Goal: Information Seeking & Learning: Find specific page/section

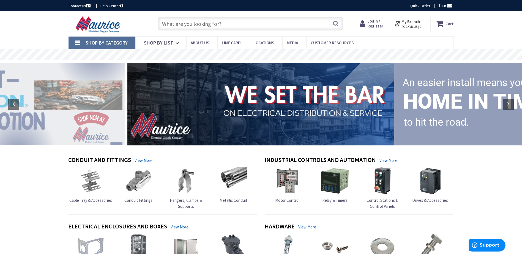
click at [207, 28] on input "text" at bounding box center [251, 24] width 186 height 14
paste input "WCU THHN 10 CU STR WHITE 500' SPOOL"
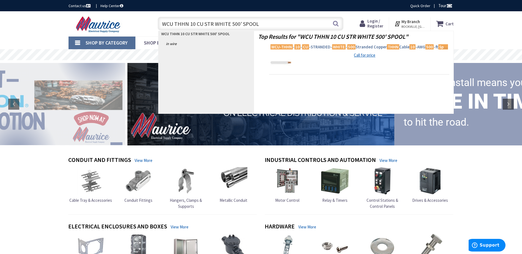
type input "WCU THHN 10 CU STR WHITE 500' SPOOL"
click at [321, 47] on span "WCU-THHN - 10 - CU -STRANDED- WHITE - 500 Stranded Copper THHN Cable 10 -AWG 50…" at bounding box center [360, 47] width 178 height 6
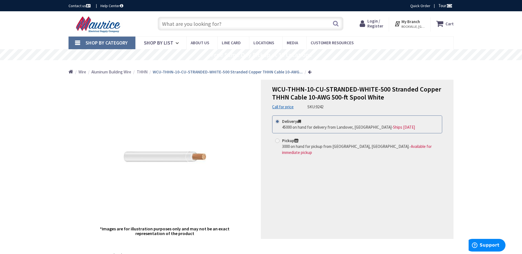
click at [238, 26] on input "text" at bounding box center [251, 24] width 186 height 14
paste input "WCU THHN 10 CU SOLID BLACK 500"
click at [342, 25] on input "WCU THHN 10 CU SOLID BLACK 500" at bounding box center [251, 24] width 186 height 14
type input "WCU THHN 10 CU SOLID BLACK 500"
click at [337, 25] on button "Search" at bounding box center [335, 23] width 7 height 12
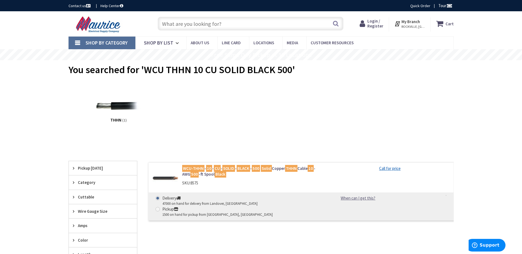
click at [196, 167] on mark "WCU-THHN" at bounding box center [193, 168] width 22 height 7
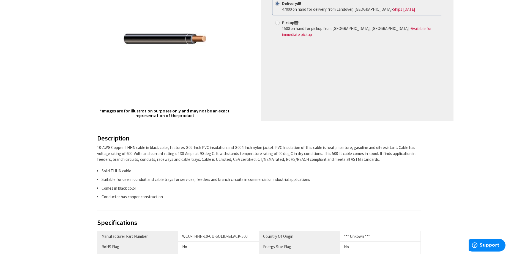
scroll to position [193, 0]
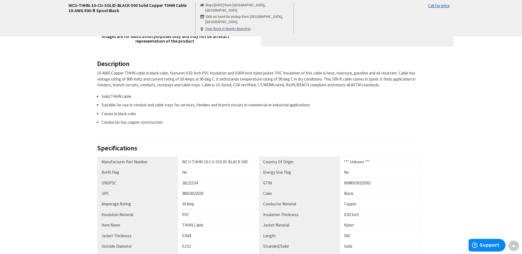
click at [185, 193] on div "98010022500" at bounding box center [218, 194] width 73 height 6
click at [184, 193] on div "98010022500" at bounding box center [218, 194] width 73 height 6
copy div "98010022500"
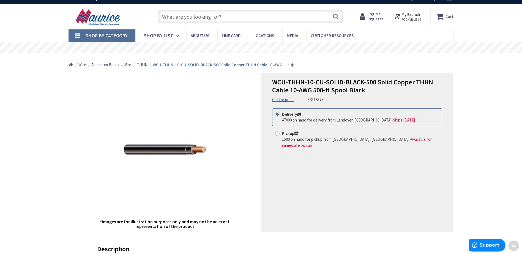
scroll to position [0, 0]
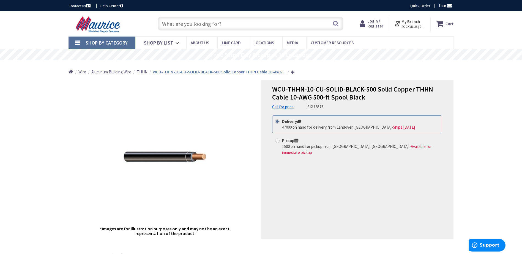
click at [242, 28] on input "text" at bounding box center [251, 24] width 186 height 14
paste input "WCU THHN"
drag, startPoint x: 225, startPoint y: 23, endPoint x: 80, endPoint y: 17, distance: 145.5
click at [80, 17] on div "Toggle Nav WCU THHN Search Cart My Cart Close" at bounding box center [261, 24] width 394 height 18
paste input "WCU THHN 10 CU STR WHITE 500' SPOOL"
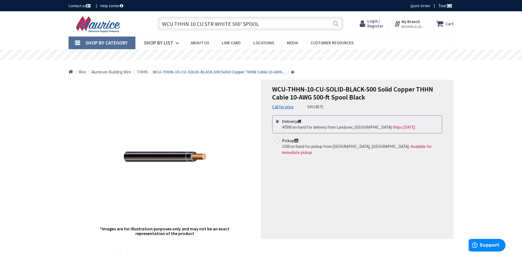
type input "WCU THHN 10 CU STR WHITE 500' SPOOL"
click at [336, 24] on button "Search" at bounding box center [335, 23] width 7 height 12
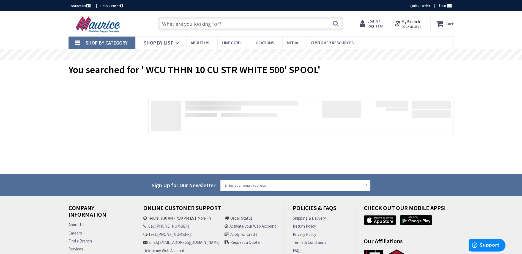
click at [211, 25] on input "text" at bounding box center [251, 24] width 186 height 14
click at [229, 22] on input "text" at bounding box center [251, 24] width 186 height 14
paste input "WCU THHN"
type input "WCU THHN"
click at [335, 26] on button "Search" at bounding box center [335, 23] width 7 height 12
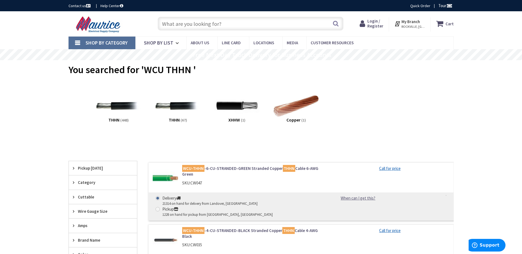
click at [217, 24] on input "text" at bounding box center [251, 24] width 186 height 14
paste input "WCU THHN 10 CU STR WHITE 500' SPOOL"
type input "WCU THHN 10 CU STR WHITE 500' SPOOL"
click at [340, 24] on button "Search" at bounding box center [335, 23] width 7 height 12
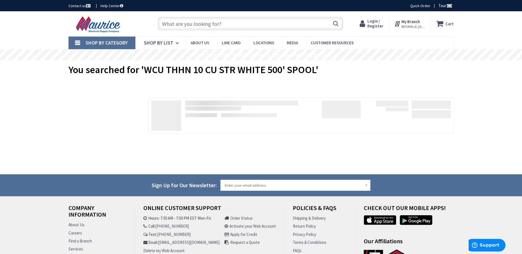
click at [220, 26] on input "text" at bounding box center [251, 24] width 186 height 14
click at [209, 25] on input "text" at bounding box center [251, 24] width 186 height 14
paste input "WCU THHN 10 CU STR"
type input "WCU THHN 10 CU STR"
click at [335, 23] on button "Search" at bounding box center [335, 23] width 7 height 12
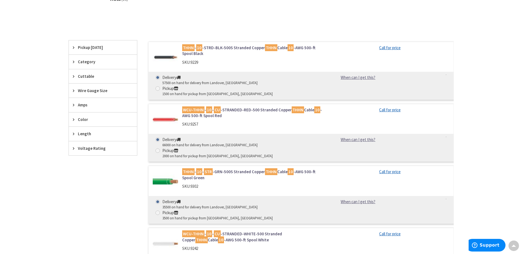
scroll to position [138, 0]
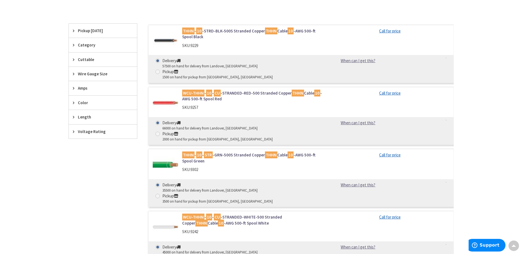
click at [265, 214] on link "WCU-THHN - 10 - CU -STRANDED-WHITE-500 Stranded Copper THHN Cable 10 -AWG 500-f…" at bounding box center [252, 220] width 140 height 12
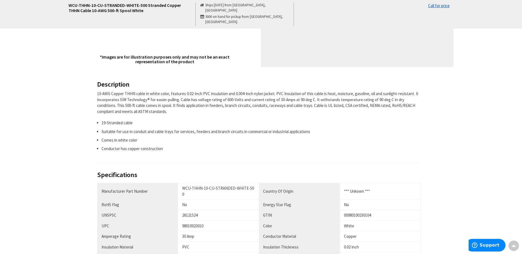
scroll to position [220, 0]
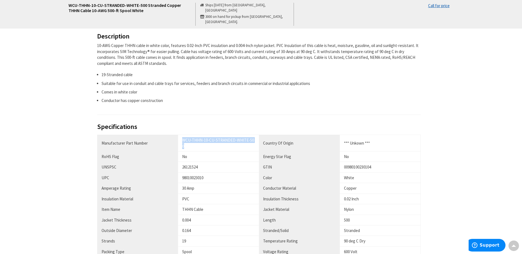
drag, startPoint x: 183, startPoint y: 140, endPoint x: 257, endPoint y: 139, distance: 74.1
click at [257, 139] on td "WCU-THHN-10-CU-STRANDED-WHITE-500" at bounding box center [218, 143] width 81 height 17
copy div "WCU-THHN-10-CU-STRANDED-WHITE-500"
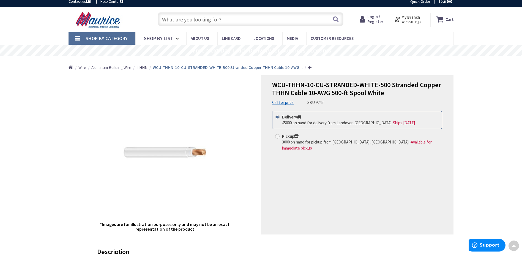
scroll to position [0, 0]
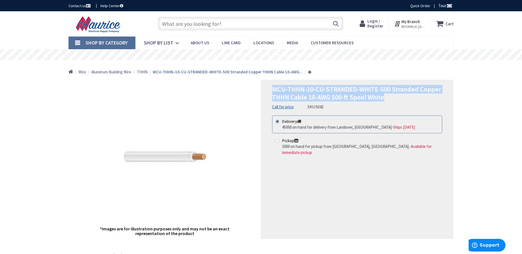
drag, startPoint x: 274, startPoint y: 88, endPoint x: 396, endPoint y: 97, distance: 122.3
click at [396, 97] on h1 "WCU-THHN-10-CU-STRANDED-WHITE-500 Stranded Copper THHN Cable 10-AWG 500-ft Spoo…" at bounding box center [357, 94] width 170 height 16
copy span "WCU-THHN-10-CU-STRANDED-WHITE-500 Stranded Copper THHN Cable 10-AWG 500-ft Spoo…"
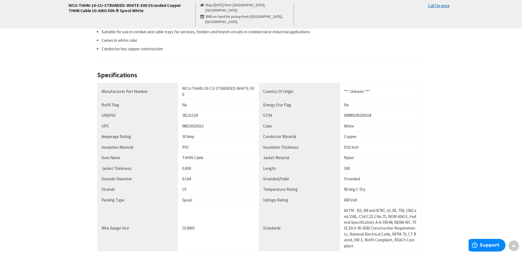
scroll to position [275, 0]
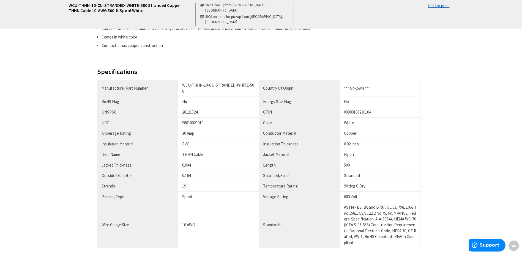
click at [187, 120] on div "98010023010" at bounding box center [218, 123] width 73 height 6
copy div "98010023010"
click at [265, 61] on div "Description 10-AWG Copper THHN cable in white color, features 0.02-Inch PVC ins…" at bounding box center [261, 140] width 328 height 324
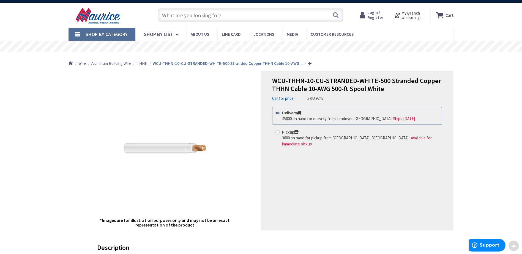
scroll to position [0, 0]
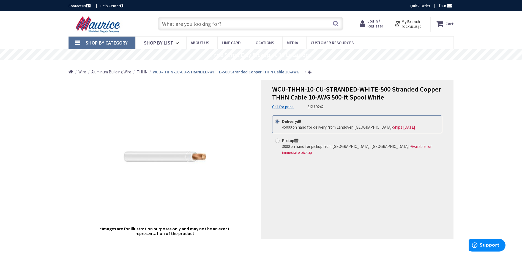
click at [272, 88] on div "WCU-THHN-10-CU-STRANDED-WHITE-500 Stranded Copper THHN Cable 10-AWG 500-ft Spoo…" at bounding box center [357, 159] width 193 height 159
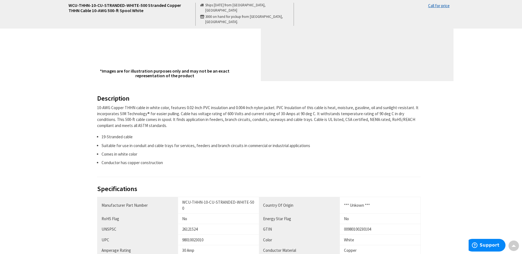
scroll to position [193, 0]
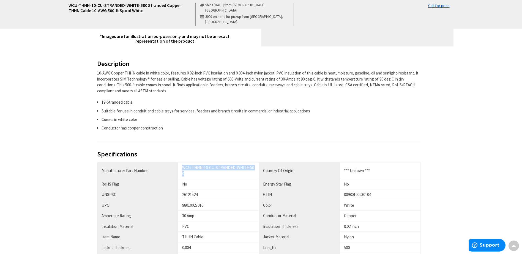
drag, startPoint x: 183, startPoint y: 166, endPoint x: 256, endPoint y: 166, distance: 73.2
click at [256, 166] on td "WCU-THHN-10-CU-STRANDED-WHITE-500" at bounding box center [218, 171] width 81 height 17
copy div "WCU-THHN-10-CU-STRANDED-WHITE-500"
click at [313, 132] on div "Description 10-AWG Copper THHN cable in white color, features 0.02-Inch PVC ins…" at bounding box center [259, 101] width 324 height 82
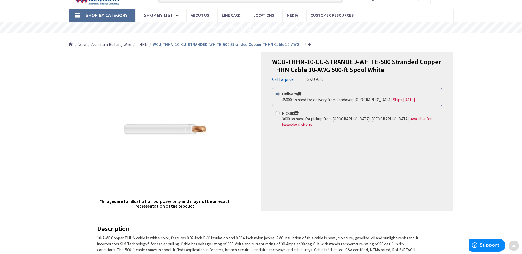
scroll to position [0, 0]
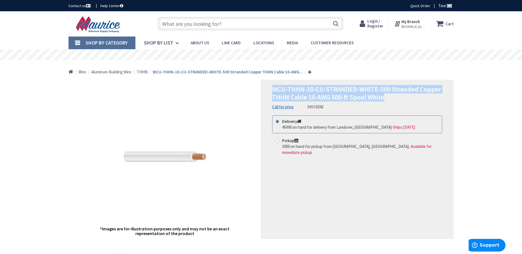
drag, startPoint x: 272, startPoint y: 87, endPoint x: 393, endPoint y: 100, distance: 121.5
click at [393, 100] on div "WCU-THHN-10-CU-STRANDED-WHITE-500 Stranded Copper THHN Cable 10-AWG 500-ft Spoo…" at bounding box center [357, 159] width 193 height 159
drag, startPoint x: 393, startPoint y: 100, endPoint x: 366, endPoint y: 92, distance: 28.1
copy span "WCU-THHN-10-CU-STRANDED-WHITE-500 Stranded Copper THHN Cable 10-AWG 500-ft Spoo…"
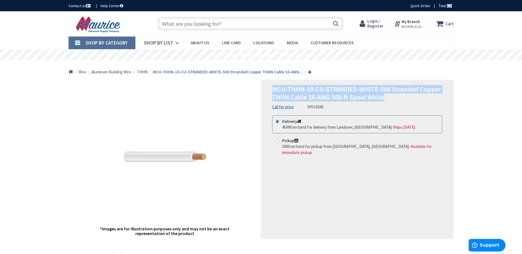
click at [163, 167] on img at bounding box center [165, 157] width 83 height 83
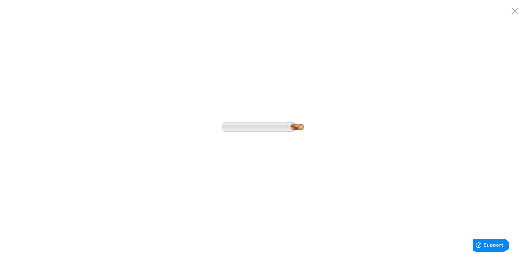
click at [265, 125] on img at bounding box center [263, 127] width 83 height 83
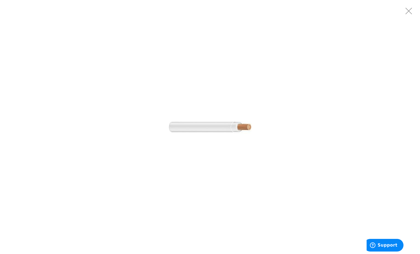
click at [180, 134] on img at bounding box center [210, 127] width 83 height 83
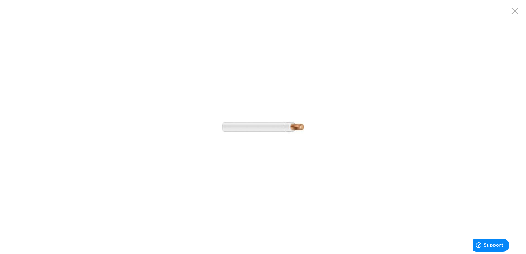
click at [300, 195] on div at bounding box center [263, 127] width 526 height 254
click at [298, 66] on div at bounding box center [263, 127] width 526 height 254
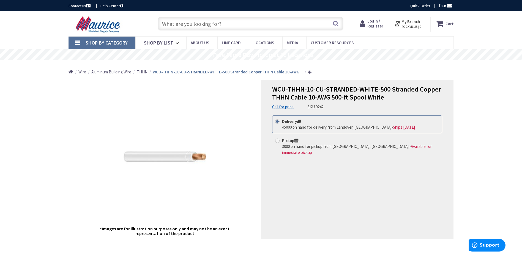
click at [218, 24] on input "text" at bounding box center [251, 24] width 186 height 14
drag, startPoint x: 245, startPoint y: 20, endPoint x: 242, endPoint y: 23, distance: 4.1
click at [244, 23] on input "text" at bounding box center [251, 24] width 186 height 14
paste input "WCU THHN 10 CU STR BROWN"
type input "WCU THHN 10 CU STR BROWN"
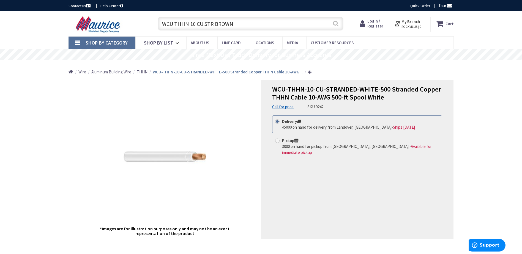
click at [339, 21] on button "Search" at bounding box center [335, 23] width 7 height 12
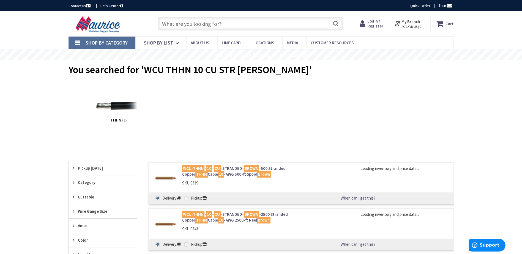
click at [233, 168] on link "WCU-THHN - 10 - CU -STRANDED- BROWN -500 Stranded Copper THHN Cable 10 -AWG 500…" at bounding box center [252, 172] width 140 height 12
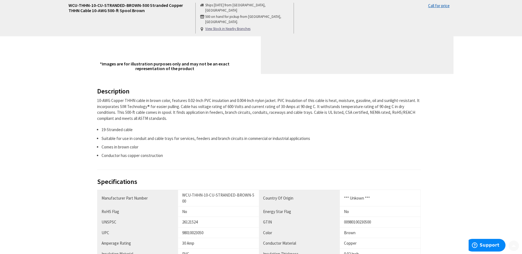
scroll to position [248, 0]
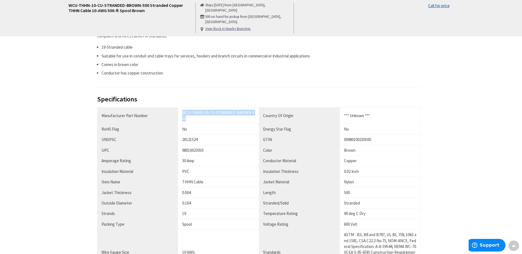
drag, startPoint x: 186, startPoint y: 112, endPoint x: 222, endPoint y: 120, distance: 36.9
click at [222, 120] on div "WCU-THHN-10-CU-STRANDED-BROWN-500" at bounding box center [218, 116] width 73 height 12
copy div "WCU-THHN-10-CU-STRANDED-BROWN-500"
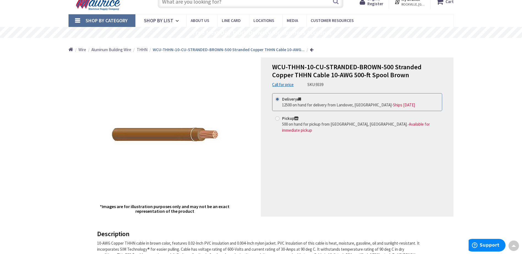
scroll to position [0, 0]
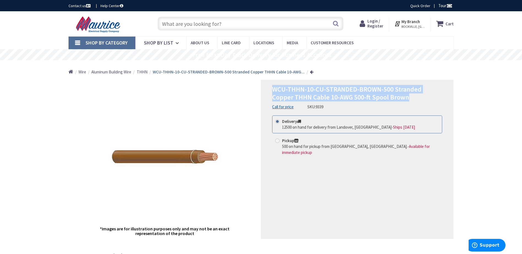
drag, startPoint x: 273, startPoint y: 88, endPoint x: 402, endPoint y: 96, distance: 129.1
click at [402, 96] on h1 "WCU-THHN-10-CU-STRANDED-BROWN-500 Stranded Copper THHN Cable 10-AWG 500-ft Spoo…" at bounding box center [357, 94] width 170 height 16
copy span "WCU-THHN-10-CU-STRANDED-BROWN-500 Stranded Copper THHN Cable 10-AWG 500-ft Spoo…"
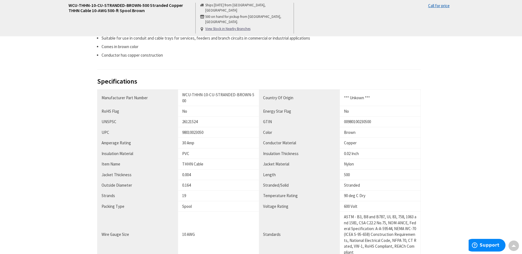
scroll to position [275, 0]
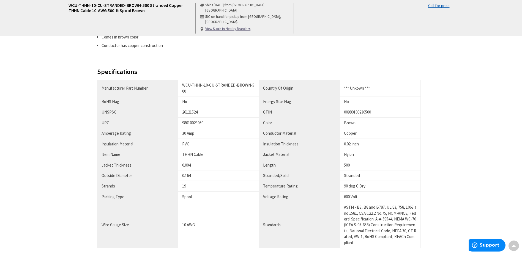
click at [194, 126] on div "98010023050" at bounding box center [218, 123] width 73 height 6
click at [197, 122] on div "98010023050" at bounding box center [218, 123] width 73 height 6
copy div "98010023050"
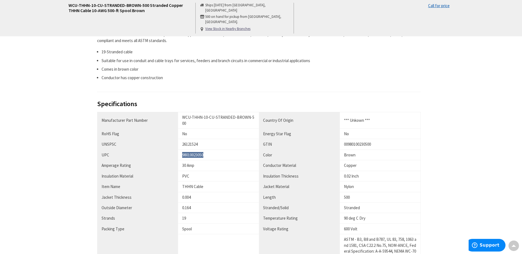
scroll to position [248, 0]
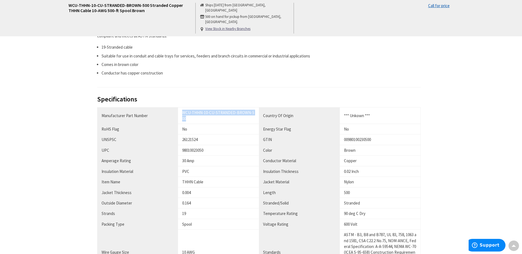
drag, startPoint x: 181, startPoint y: 111, endPoint x: 206, endPoint y: 119, distance: 25.8
click at [206, 119] on td "WCU-THHN-10-CU-STRANDED-BROWN-500" at bounding box center [218, 116] width 81 height 17
copy div "WCU-THHN-10-CU-STRANDED-BROWN-500"
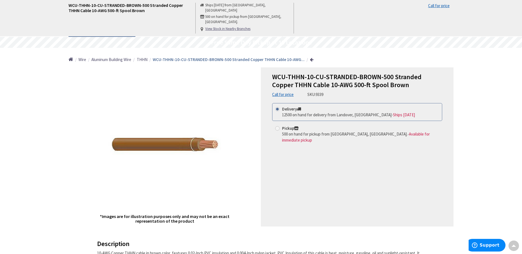
scroll to position [0, 0]
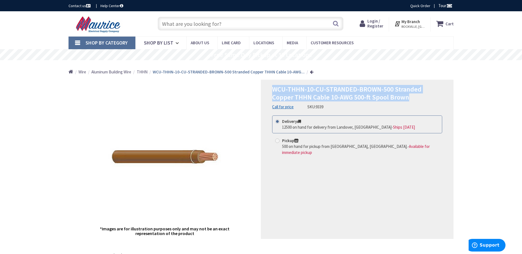
drag, startPoint x: 269, startPoint y: 87, endPoint x: 404, endPoint y: 100, distance: 135.3
click at [403, 100] on div "WCU-THHN-10-CU-STRANDED-BROWN-500 Stranded Copper THHN Cable 10-AWG 500-ft Spoo…" at bounding box center [357, 159] width 193 height 159
copy span "WCU-THHN-10-CU-STRANDED-BROWN-500 Stranded Copper THHN Cable 10-AWG 500-ft Spoo…"
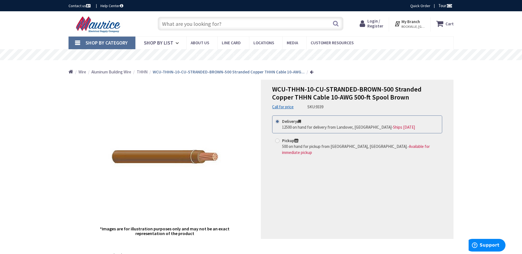
click at [246, 25] on input "text" at bounding box center [251, 24] width 186 height 14
paste input "WCU THHN 10 CU STR ORANGE"
type input "WCU THHN 10 CU STR ORANGE"
click at [339, 25] on button "Search" at bounding box center [335, 23] width 7 height 12
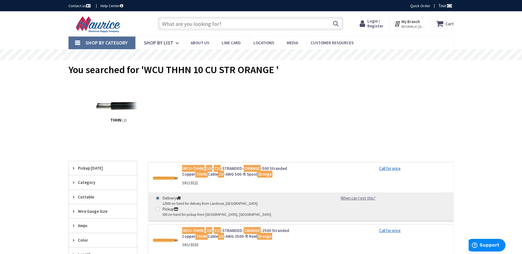
click at [199, 167] on mark "WCU-THHN" at bounding box center [193, 168] width 22 height 7
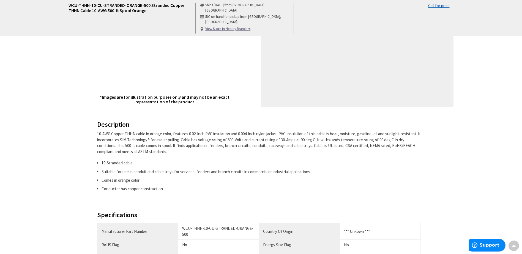
scroll to position [193, 0]
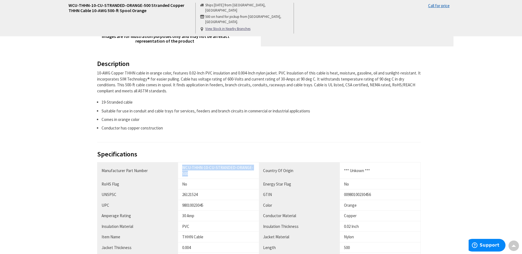
drag, startPoint x: 183, startPoint y: 168, endPoint x: 200, endPoint y: 174, distance: 18.8
click at [200, 174] on div "WCU-THHN-10-CU-STRANDED-ORANGE-500" at bounding box center [218, 171] width 73 height 12
copy div "WCU-THHN-10-CU-STRANDED-ORANGE-500"
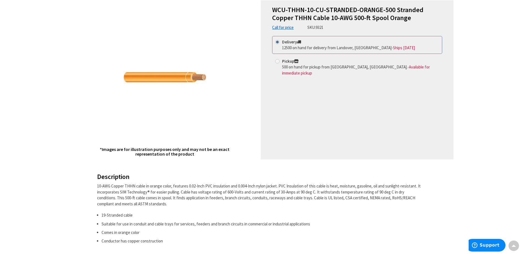
scroll to position [0, 0]
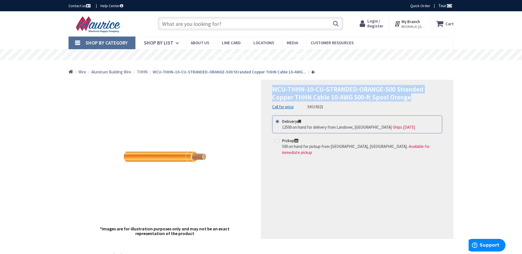
drag, startPoint x: 274, startPoint y: 87, endPoint x: 411, endPoint y: 99, distance: 136.8
click at [411, 99] on h1 "WCU-THHN-10-CU-STRANDED-ORANGE-500 Stranded Copper THHN Cable 10-AWG 500-ft Spo…" at bounding box center [357, 94] width 170 height 16
copy span "WCU-THHN-10-CU-STRANDED-ORANGE-500 Stranded Copper THHN Cable 10-AWG 500-ft Spo…"
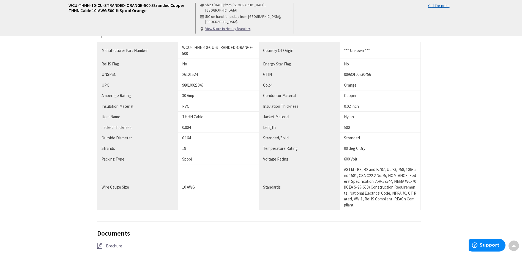
scroll to position [330, 0]
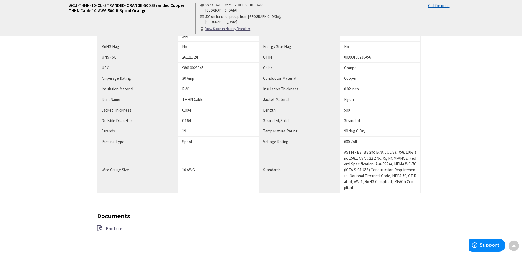
click at [191, 67] on div "98010023045" at bounding box center [218, 68] width 73 height 6
copy div "98010023045"
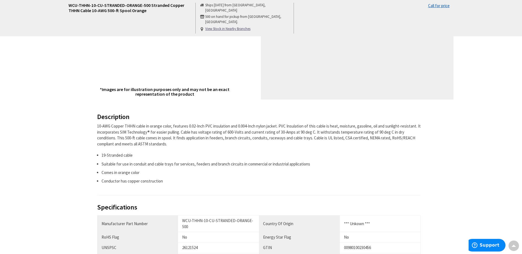
scroll to position [193, 0]
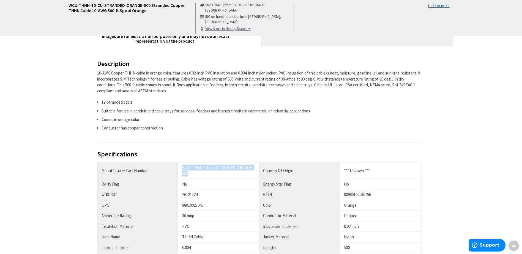
drag, startPoint x: 182, startPoint y: 167, endPoint x: 221, endPoint y: 174, distance: 39.2
click at [221, 174] on td "WCU-THHN-10-CU-STRANDED-ORANGE-500" at bounding box center [218, 171] width 81 height 17
copy div "WCU-THHN-10-CU-STRANDED-ORANGE-500"
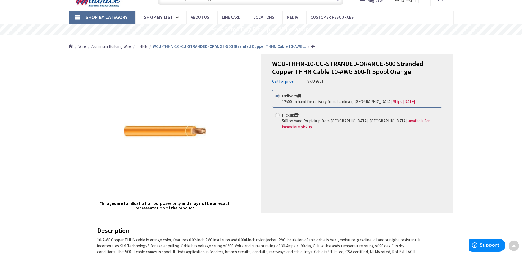
scroll to position [0, 0]
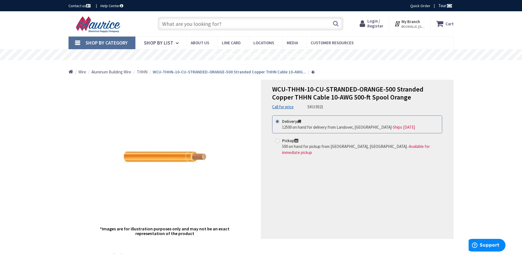
click at [196, 24] on input "text" at bounding box center [251, 24] width 186 height 14
paste input "WCU THHN 250 CU STR BLACK MASTER REEL"
type input "WCU THHN 250 CU STR BLACK MASTER REEL"
click at [335, 24] on button "Search" at bounding box center [335, 23] width 7 height 12
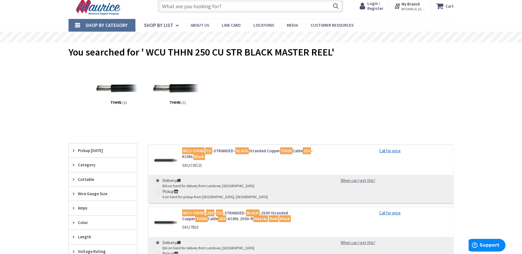
scroll to position [28, 0]
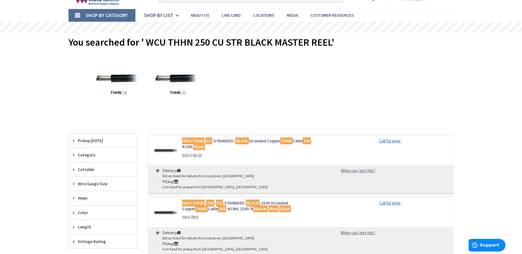
click at [196, 200] on mark "WCU-THHN" at bounding box center [193, 203] width 22 height 7
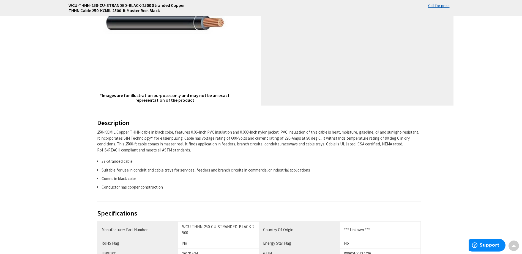
scroll to position [138, 0]
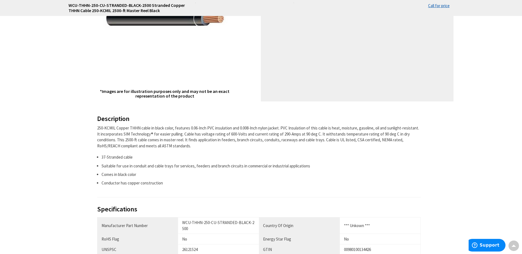
click at [184, 223] on div "WCU-THHN-250-CU-STRANDED-BLACK-2500" at bounding box center [218, 226] width 73 height 12
drag, startPoint x: 184, startPoint y: 223, endPoint x: 197, endPoint y: 230, distance: 14.7
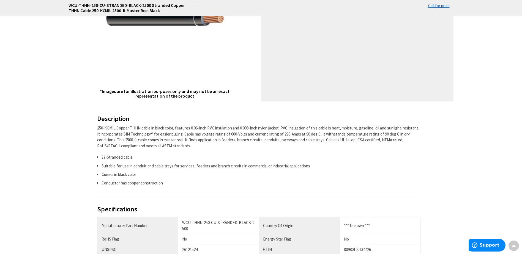
click at [197, 230] on div "WCU-THHN-250-CU-STRANDED-BLACK-2500" at bounding box center [218, 226] width 73 height 12
drag, startPoint x: 183, startPoint y: 223, endPoint x: 200, endPoint y: 227, distance: 17.7
click at [200, 227] on div "WCU-THHN-250-CU-STRANDED-BLACK-2500" at bounding box center [218, 226] width 73 height 12
copy div "WCU-THHN-250-CU-STRANDED-BLACK-2500"
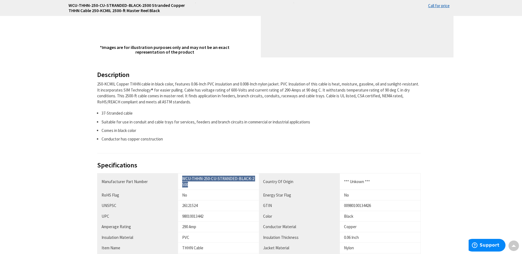
scroll to position [220, 0]
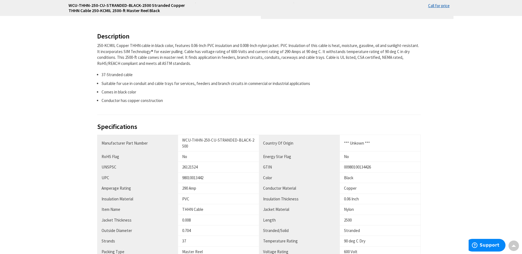
click at [188, 179] on div "98010013442" at bounding box center [218, 178] width 73 height 6
copy div "98010013442"
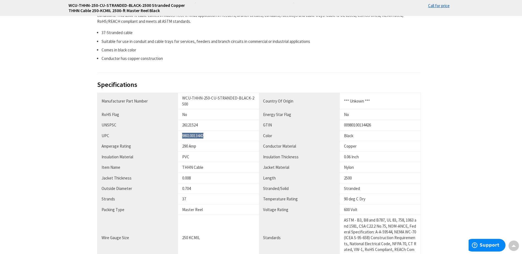
scroll to position [248, 0]
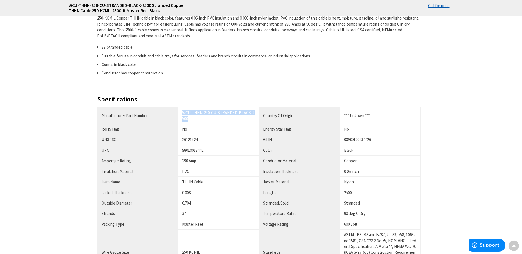
drag, startPoint x: 183, startPoint y: 112, endPoint x: 194, endPoint y: 119, distance: 13.6
click at [194, 119] on div "WCU-THHN-250-CU-STRANDED-BLACK-2500" at bounding box center [218, 116] width 73 height 12
copy div "WCU-THHN-250-CU-STRANDED-BLACK-2500"
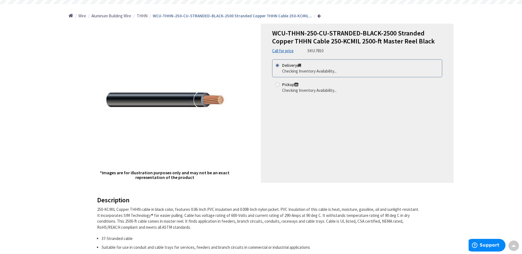
scroll to position [0, 0]
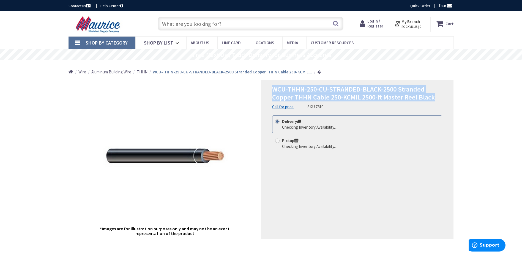
drag, startPoint x: 275, startPoint y: 90, endPoint x: 444, endPoint y: 98, distance: 169.0
click at [444, 98] on div "WCU-THHN-250-CU-STRANDED-BLACK-2500 Stranded Copper THHN Cable 250-KCMIL 2500-f…" at bounding box center [357, 159] width 193 height 159
copy span "WCU-THHN-250-CU-STRANDED-BLACK-2500 Stranded Copper THHN Cable 250-KCMIL 2500-f…"
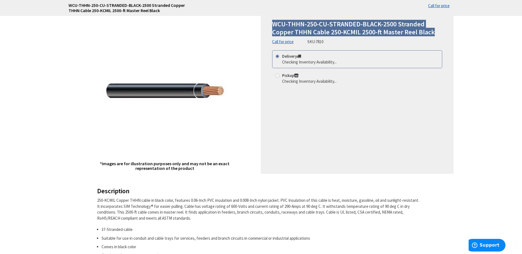
scroll to position [165, 0]
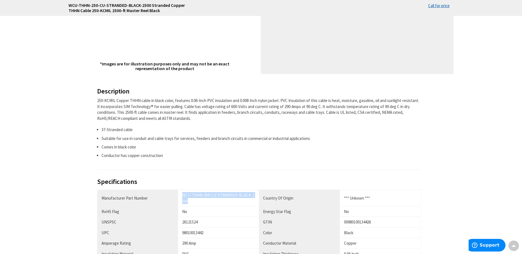
drag, startPoint x: 182, startPoint y: 193, endPoint x: 195, endPoint y: 201, distance: 15.0
click at [195, 201] on div "WCU-THHN-250-CU-STRANDED-BLACK-2500" at bounding box center [218, 198] width 73 height 12
copy div "WCU-THHN-250-CU-STRANDED-BLACK-2500"
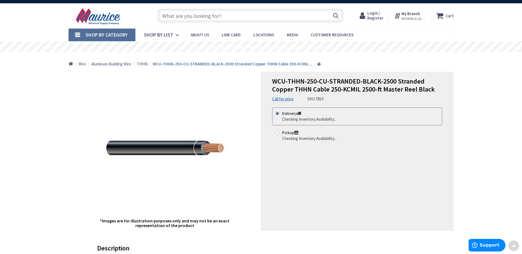
scroll to position [0, 0]
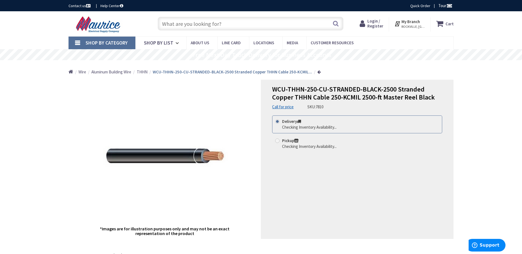
click at [191, 18] on input "text" at bounding box center [251, 24] width 186 height 14
paste input "WEMCO PARALLEL-4-LEG-REEL 4 LEG PARALLEL REEL"
type input "WEMCO PARALLEL-4-LEG-REEL 4 LEG PARALLEL REEL"
click at [336, 21] on button "Search" at bounding box center [335, 23] width 7 height 12
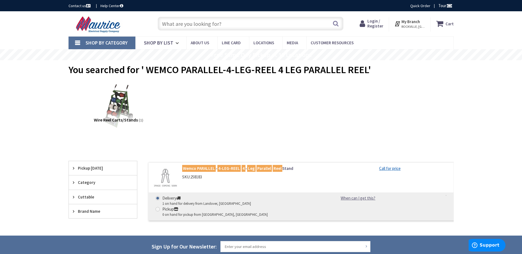
click at [226, 169] on mark "4-LEG-REEL" at bounding box center [229, 168] width 23 height 7
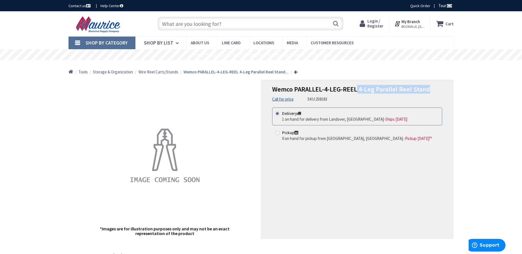
drag, startPoint x: 357, startPoint y: 88, endPoint x: 430, endPoint y: 88, distance: 73.2
click at [430, 88] on h1 "Wemco PARALLEL-4-LEG-REEL 4-Leg Parallel Reel Stand" at bounding box center [357, 90] width 170 height 8
copy span "4-Leg Parallel Reel Stand"
drag, startPoint x: 40, startPoint y: 71, endPoint x: 275, endPoint y: 163, distance: 253.0
click at [275, 163] on div "Wemco PARALLEL-4-LEG-REEL 4-Leg Parallel Reel Stand Call for price SKU: 258183 …" at bounding box center [357, 159] width 193 height 159
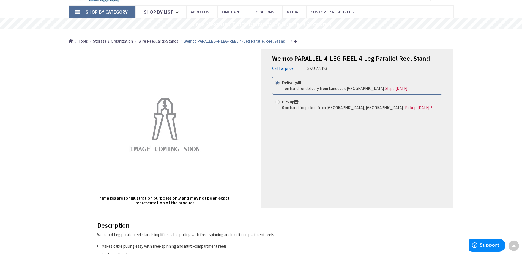
scroll to position [28, 0]
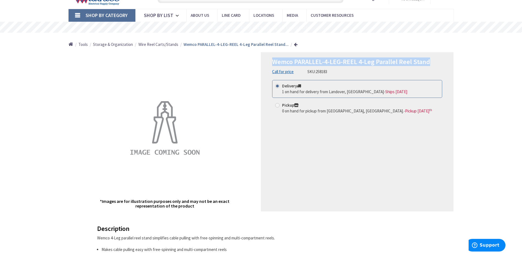
drag, startPoint x: 273, startPoint y: 63, endPoint x: 428, endPoint y: 63, distance: 155.3
click at [428, 63] on span "Wemco PARALLEL-4-LEG-REEL 4-Leg Parallel Reel Stand" at bounding box center [351, 62] width 158 height 9
copy span "Wemco PARALLEL-4-LEG-REEL 4-Leg Parallel Reel Stand"
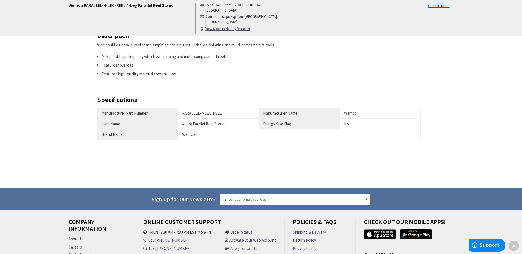
scroll to position [220, 0]
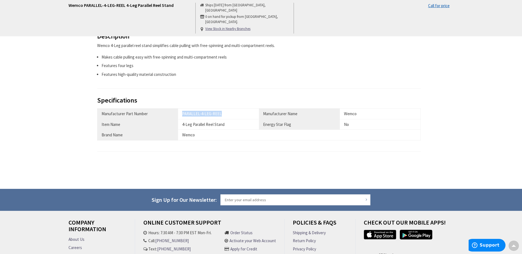
drag, startPoint x: 183, startPoint y: 112, endPoint x: 222, endPoint y: 112, distance: 39.1
click at [222, 112] on div "PARALLEL-4-LEG-REEL" at bounding box center [218, 114] width 73 height 6
copy div "PARALLEL-4-LEG-REEL"
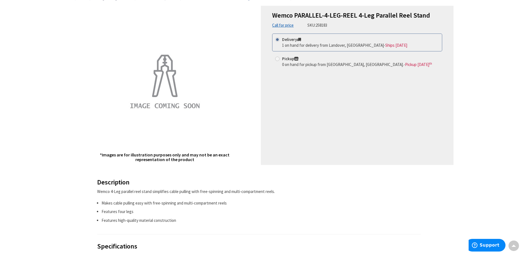
scroll to position [0, 0]
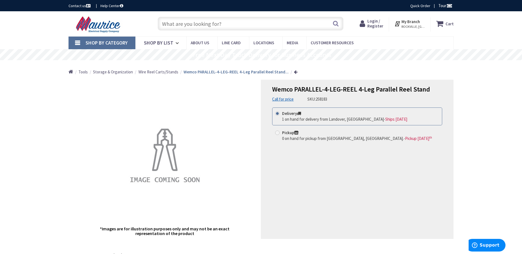
click at [217, 21] on input "text" at bounding box center [251, 24] width 186 height 14
paste input "WCU THHN 250 CU STR WHITE"
type input "WCU THHN 250 CU STR WHITE"
click at [336, 25] on button "Search" at bounding box center [335, 23] width 7 height 12
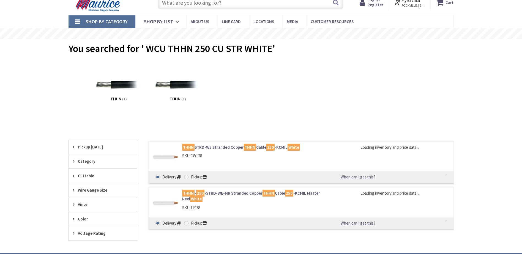
scroll to position [28, 0]
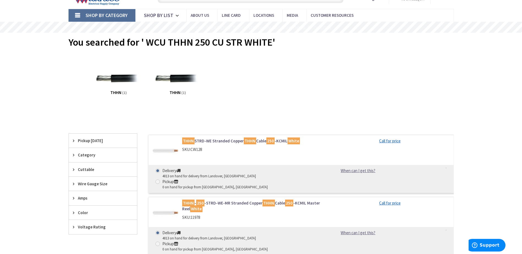
click at [218, 200] on link "THHN - 250 -STRD-WE-MR Stranded Copper THHN Cable 250 -KCMIL Master Reel White" at bounding box center [252, 206] width 140 height 12
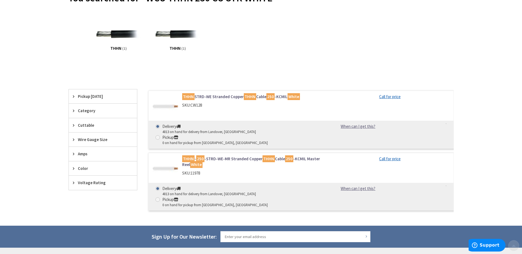
scroll to position [110, 0]
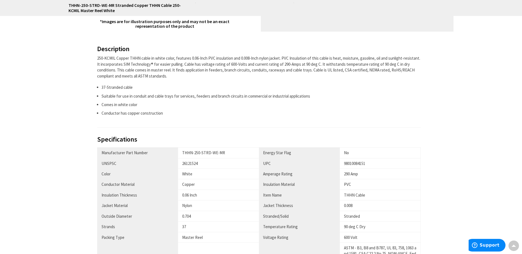
scroll to position [248, 0]
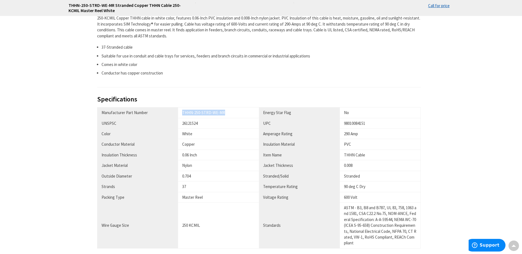
drag, startPoint x: 183, startPoint y: 112, endPoint x: 230, endPoint y: 113, distance: 46.8
click at [230, 113] on div "THHN-250-STRD-WE-MR" at bounding box center [218, 113] width 73 height 6
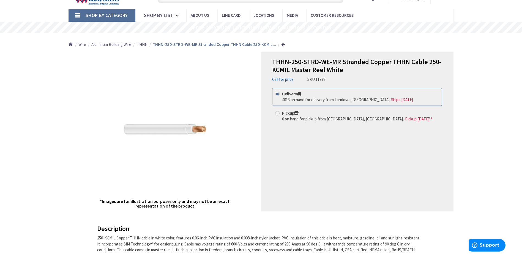
scroll to position [0, 0]
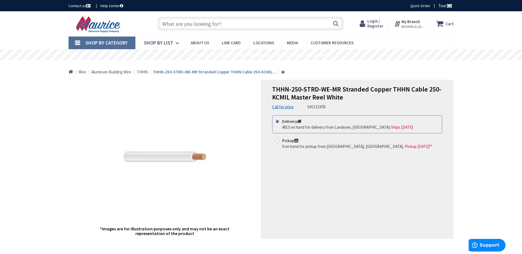
click at [198, 21] on input "text" at bounding box center [251, 24] width 186 height 14
paste input "WCU THHN 250 CU STR WHITE"
click at [341, 22] on input "WCU THHN 250 CU STR WHITE" at bounding box center [251, 24] width 186 height 14
type input "WCU THHN 250 CU STR WHITE"
click at [337, 23] on button "Search" at bounding box center [335, 23] width 7 height 12
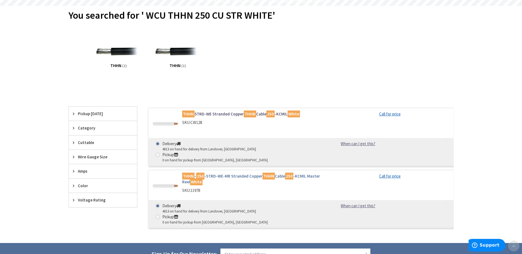
scroll to position [55, 0]
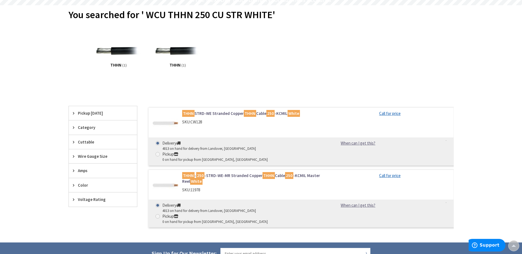
click at [219, 114] on link "THHN STRD-WE Stranded Copper THHN Cable 250 -KCMIL White" at bounding box center [252, 114] width 140 height 6
click at [232, 173] on link "THHN - 250 -STRD-WE-MR Stranded Copper THHN Cable 250 -KCMIL Master Reel White" at bounding box center [252, 179] width 140 height 12
click at [218, 173] on link "THHN - 250 -STRD-WE-MR Stranded Copper THHN Cable 250 -KCMIL Master Reel White" at bounding box center [252, 179] width 140 height 12
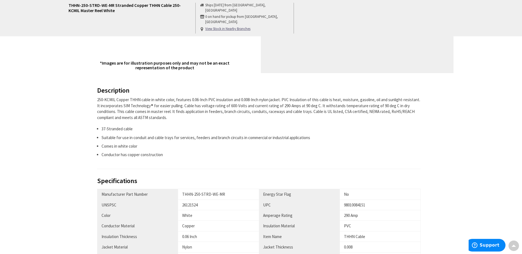
scroll to position [220, 0]
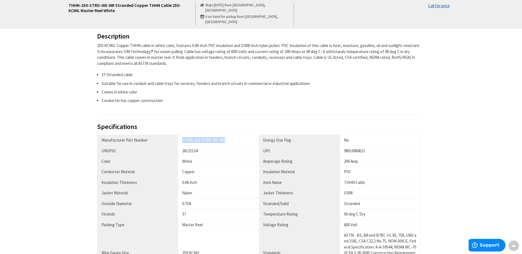
drag, startPoint x: 183, startPoint y: 141, endPoint x: 236, endPoint y: 140, distance: 52.6
click at [236, 140] on div "THHN-250-STRD-WE-MR" at bounding box center [218, 140] width 73 height 6
copy div "THHN-250-STRD-WE-MR"
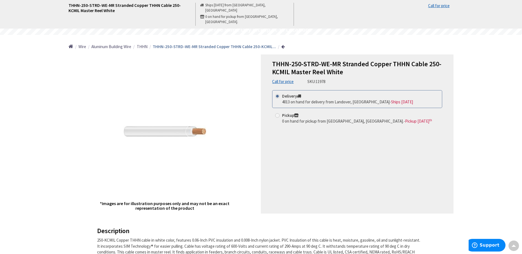
scroll to position [0, 0]
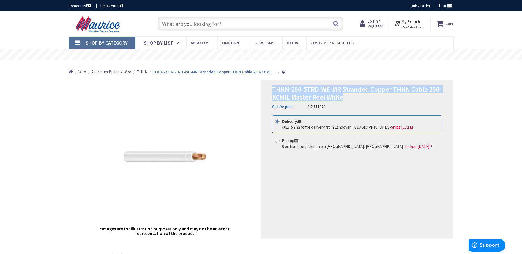
drag, startPoint x: 274, startPoint y: 89, endPoint x: 357, endPoint y: 101, distance: 84.0
click at [357, 101] on h1 "THHN-250-STRD-WE-MR Stranded Copper THHN Cable 250-KCMIL Master Reel White" at bounding box center [357, 94] width 170 height 16
copy span "THHN-250-STRD-WE-MR Stranded Copper THHN Cable 250-KCMIL Master Reel White"
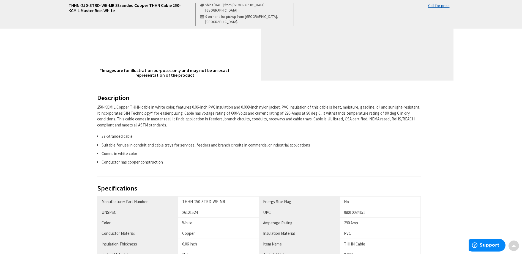
scroll to position [220, 0]
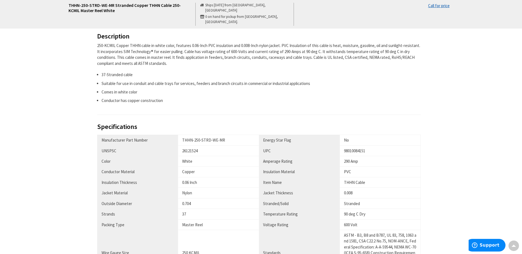
click at [361, 151] on div "98010084151" at bounding box center [380, 151] width 72 height 6
copy div "98010084151"
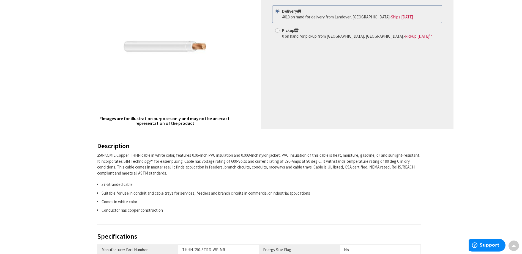
scroll to position [0, 0]
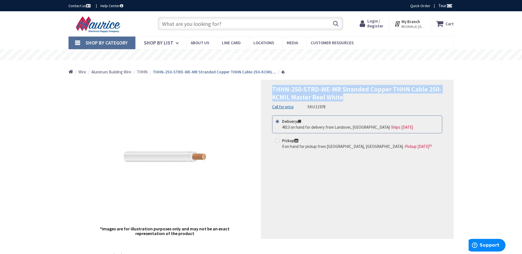
drag, startPoint x: 273, startPoint y: 90, endPoint x: 343, endPoint y: 98, distance: 71.2
click at [343, 98] on h1 "THHN-250-STRD-WE-MR Stranded Copper THHN Cable 250-KCMIL Master Reel White" at bounding box center [357, 94] width 170 height 16
copy span "THHN-250-STRD-WE-MR Stranded Copper THHN Cable 250-KCMIL Master Reel White"
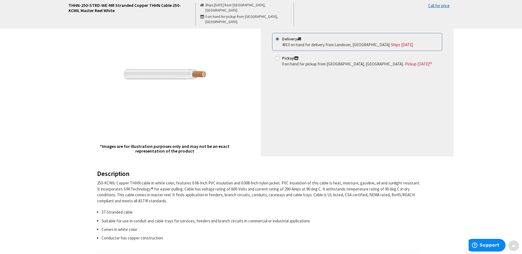
scroll to position [193, 0]
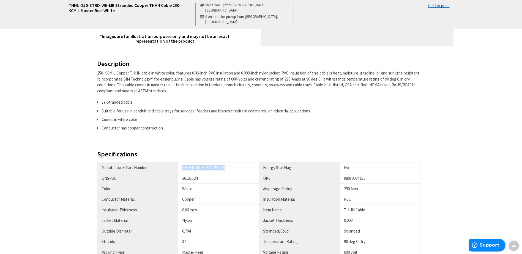
drag, startPoint x: 182, startPoint y: 168, endPoint x: 226, endPoint y: 168, distance: 43.8
click at [226, 168] on td "THHN-250-STRD-WE-MR" at bounding box center [218, 168] width 81 height 10
copy div "THHN-250-STRD-WE-MR"
click at [349, 175] on td "98010084151" at bounding box center [380, 178] width 81 height 10
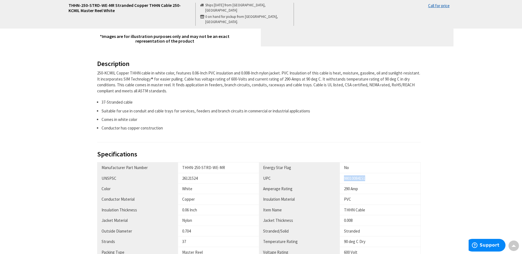
click at [349, 175] on td "98010084151" at bounding box center [380, 178] width 81 height 10
copy div "98010084151"
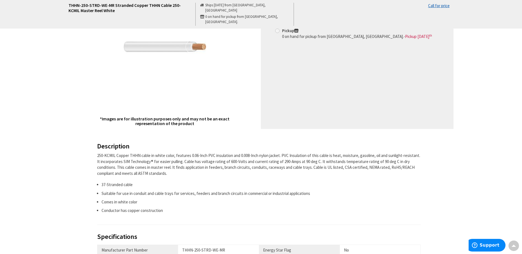
scroll to position [0, 0]
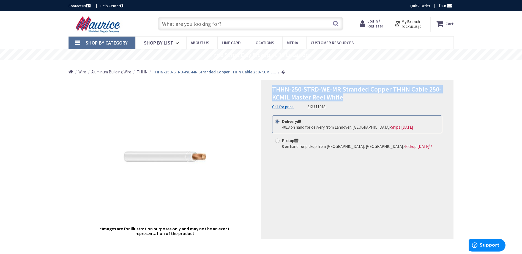
drag, startPoint x: 273, startPoint y: 89, endPoint x: 358, endPoint y: 95, distance: 84.8
click at [358, 95] on h1 "THHN-250-STRD-WE-MR Stranded Copper THHN Cable 250-KCMIL Master Reel White" at bounding box center [357, 94] width 170 height 16
copy span "THHN-250-STRD-WE-MR Stranded Copper THHN Cable 250-KCMIL Master Reel White"
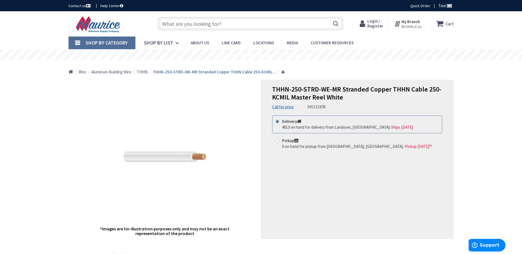
click at [219, 22] on input "text" at bounding box center [251, 24] width 186 height 14
paste input "WCU THHN 250 CU STR RED"
type input "WCU THHN 250 CU STR RED"
click at [333, 21] on button "Search" at bounding box center [335, 23] width 7 height 12
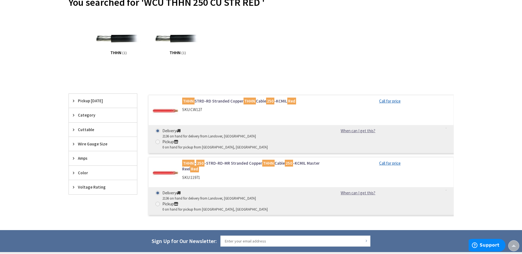
scroll to position [67, 0]
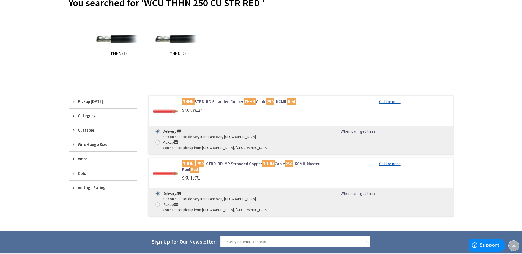
click at [217, 161] on link "THHN - 250 -STRD-RD-MR Stranded Copper THHN Cable 250 -KCMIL Master Reel Red" at bounding box center [252, 167] width 140 height 12
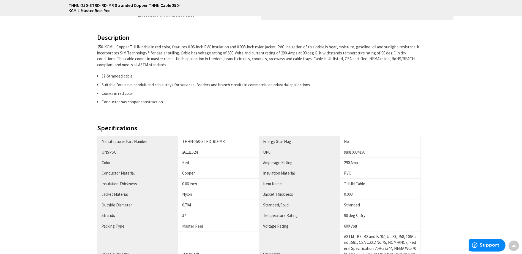
scroll to position [248, 0]
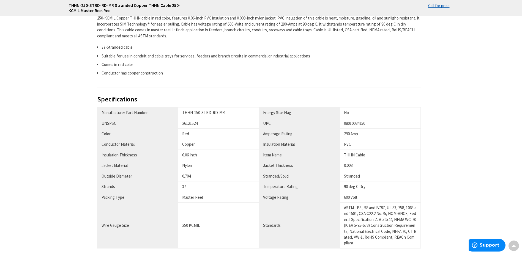
click at [184, 113] on div "THHN-250-STRD-RD-MR" at bounding box center [218, 113] width 73 height 6
drag, startPoint x: 183, startPoint y: 112, endPoint x: 225, endPoint y: 112, distance: 42.1
click at [225, 112] on div "THHN-250-STRD-RD-MR" at bounding box center [218, 113] width 73 height 6
copy div "THHN-250-STRD-RD-MR"
click at [363, 123] on div "98010084150" at bounding box center [380, 124] width 72 height 6
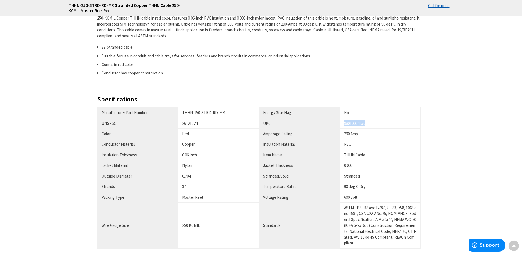
click at [363, 123] on div "98010084150" at bounding box center [380, 124] width 72 height 6
copy div "98010084150"
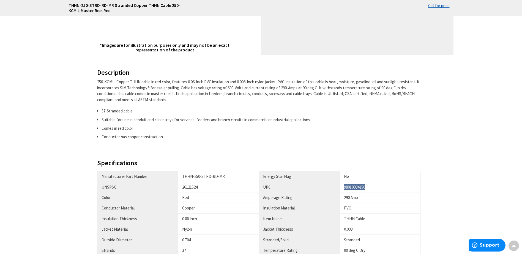
scroll to position [220, 0]
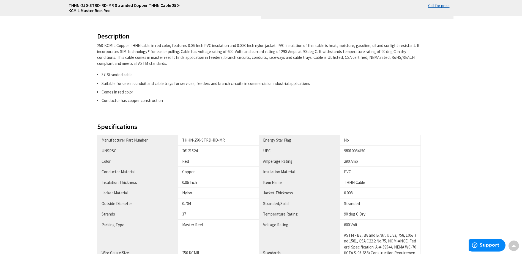
click at [182, 140] on td "THHN-250-STRD-RD-MR" at bounding box center [218, 140] width 81 height 10
drag, startPoint x: 183, startPoint y: 139, endPoint x: 230, endPoint y: 141, distance: 46.6
click at [230, 141] on div "THHN-250-STRD-RD-MR" at bounding box center [218, 140] width 73 height 6
copy div "THHN-250-STRD-RD-MR"
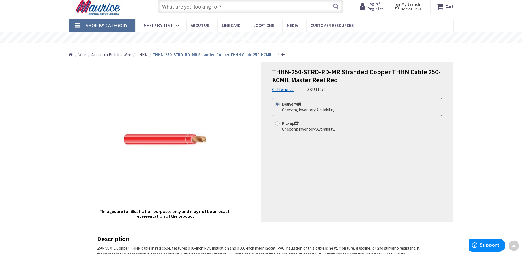
scroll to position [0, 0]
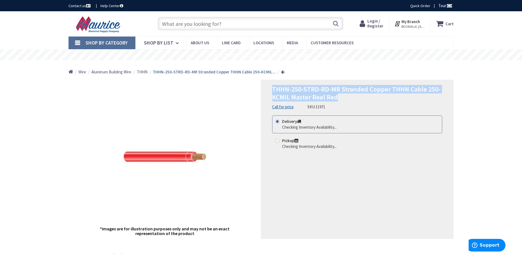
drag, startPoint x: 273, startPoint y: 88, endPoint x: 346, endPoint y: 101, distance: 74.4
click at [346, 101] on h1 "THHN-250-STRD-RD-MR Stranded Copper THHN Cable 250-KCMIL Master Reel Red" at bounding box center [357, 94] width 170 height 16
copy span "THHN-250-STRD-RD-MR Stranded Copper THHN Cable 250-KCMIL Master Reel Red"
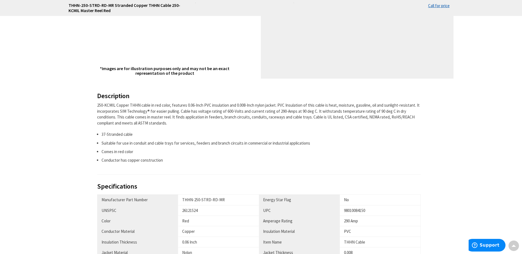
scroll to position [193, 0]
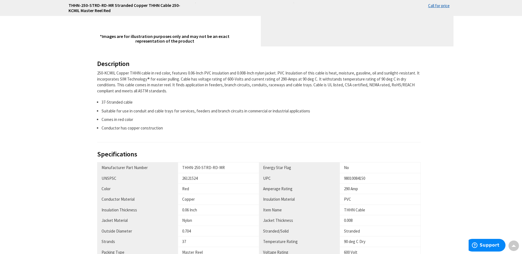
click at [183, 168] on div "THHN-250-STRD-RD-MR" at bounding box center [218, 168] width 73 height 6
copy tr "THHN-250-STRD-RD-MR"
click at [221, 167] on div "THHN-250-STRD-RD-MR" at bounding box center [218, 168] width 73 height 6
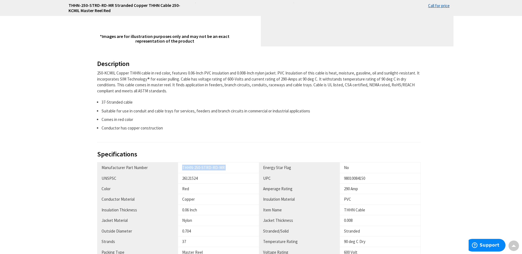
click at [229, 167] on div "THHN-250-STRD-RD-MR" at bounding box center [218, 168] width 73 height 6
click at [205, 166] on div "THHN-250-STRD-RD-MR" at bounding box center [218, 168] width 73 height 6
click at [204, 166] on div "THHN-250-STRD-RD-MR" at bounding box center [218, 168] width 73 height 6
drag, startPoint x: 182, startPoint y: 168, endPoint x: 234, endPoint y: 170, distance: 51.5
click at [234, 170] on div "THHN-250-STRD-RD-MR" at bounding box center [218, 168] width 73 height 6
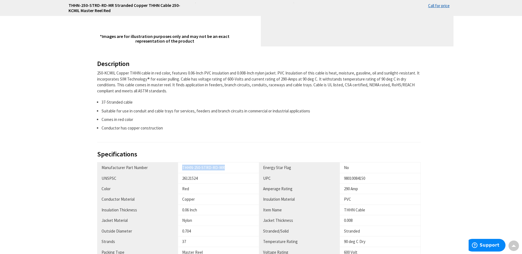
copy div "THHN-250-STRD-RD-MR"
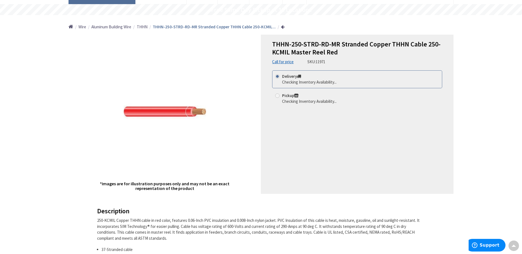
scroll to position [0, 0]
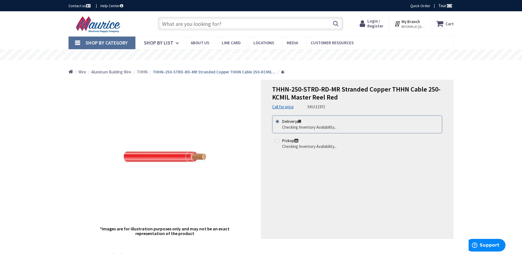
click at [167, 159] on img at bounding box center [165, 157] width 83 height 83
click at [281, 176] on div "THHN-250-STRD-RD-MR Stranded Copper THHN Cable 250-KCMIL Master Reel Red Call f…" at bounding box center [357, 159] width 193 height 159
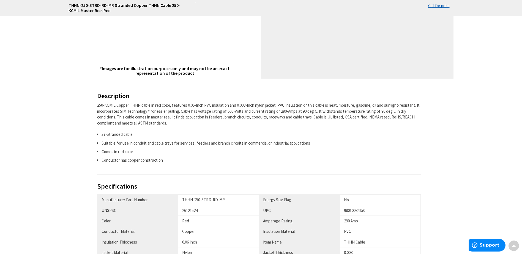
scroll to position [193, 0]
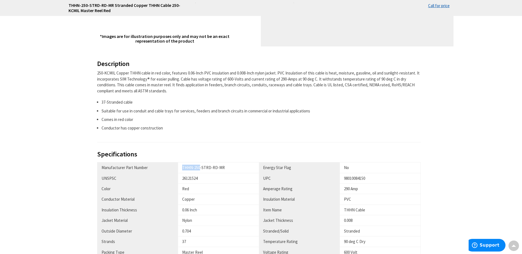
drag, startPoint x: 183, startPoint y: 168, endPoint x: 200, endPoint y: 168, distance: 17.6
click at [200, 168] on div "THHN-250-STRD-RD-MR" at bounding box center [218, 168] width 73 height 6
drag, startPoint x: 200, startPoint y: 168, endPoint x: 196, endPoint y: 166, distance: 5.1
copy div "THHN-250"
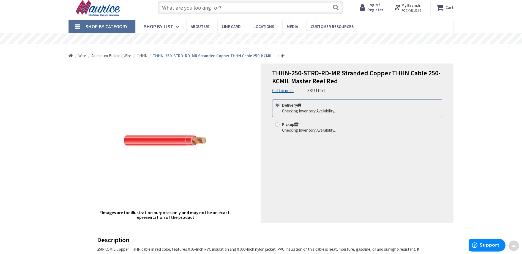
scroll to position [0, 0]
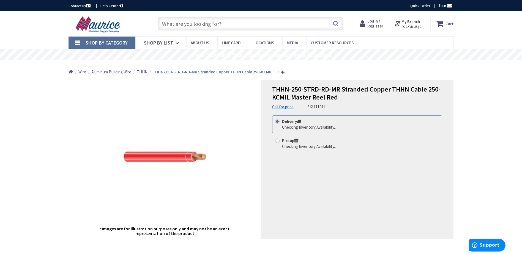
click at [230, 25] on input "text" at bounding box center [251, 24] width 186 height 14
paste input "WCU THHN 2 CU STR GREEN"
type input "WCU THHN 2 CU STR GREEN"
click at [334, 24] on button "Search" at bounding box center [335, 23] width 7 height 12
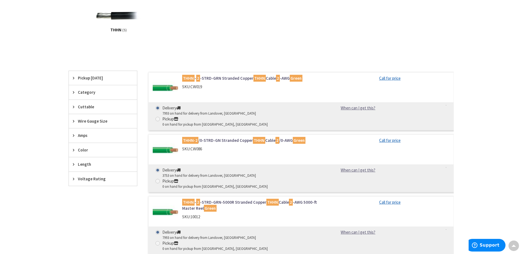
scroll to position [83, 0]
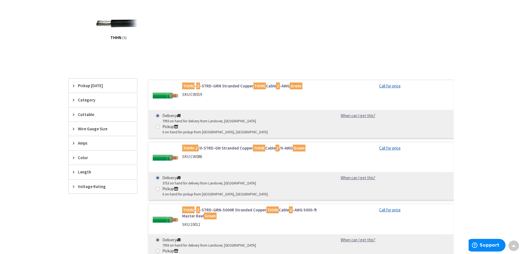
click at [205, 84] on link "THHN - 2 -STRD-GRN Stranded Copper THHN Cable 2 -AWG Green" at bounding box center [252, 86] width 140 height 6
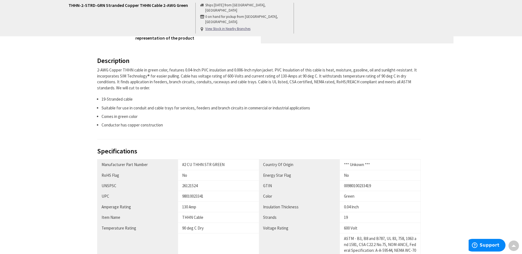
scroll to position [193, 0]
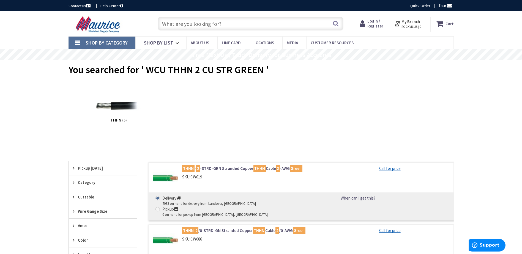
click at [211, 167] on link "THHN - 2 -STRD-GRN Stranded Copper THHN Cable 2 -AWG Green" at bounding box center [252, 169] width 140 height 6
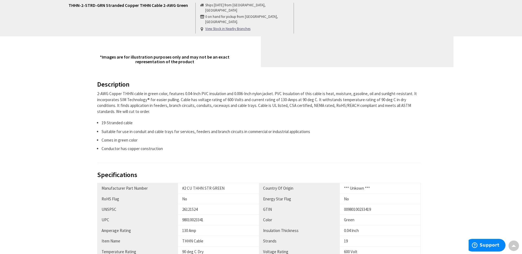
scroll to position [193, 0]
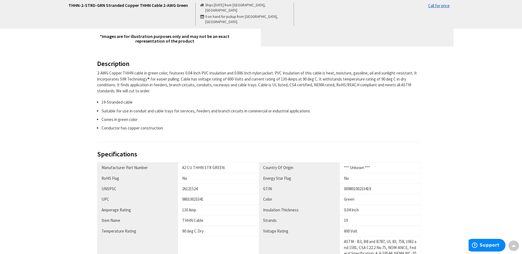
click at [227, 167] on div "#2 CU THHN STR GREEN" at bounding box center [218, 168] width 73 height 6
drag, startPoint x: 183, startPoint y: 168, endPoint x: 228, endPoint y: 169, distance: 45.7
click at [229, 169] on div "#2 CU THHN STR GREEN" at bounding box center [218, 168] width 73 height 6
copy div "#2 CU THHN STR GREEN"
click at [359, 189] on div "00980100233419" at bounding box center [380, 189] width 72 height 6
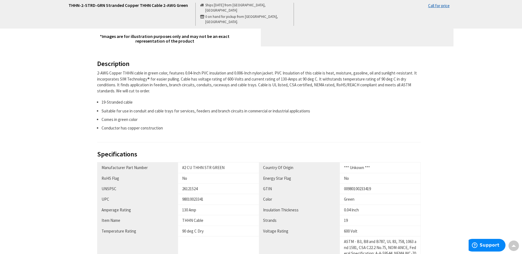
click at [197, 200] on div "98010023341" at bounding box center [218, 200] width 73 height 6
copy div "98010023341"
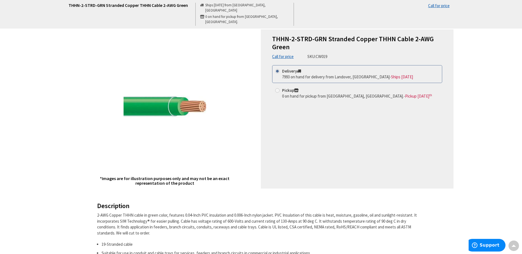
scroll to position [0, 0]
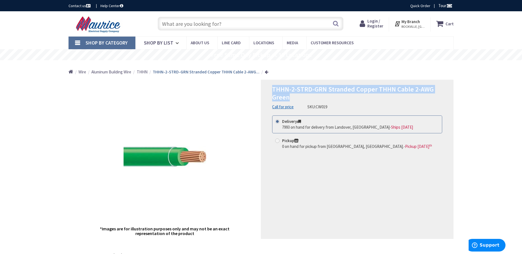
drag, startPoint x: 271, startPoint y: 88, endPoint x: 325, endPoint y: 99, distance: 55.7
click at [327, 100] on div "THHN-2-STRD-GRN Stranded Copper THHN Cable 2-AWG Green Call for price SKU: CW01…" at bounding box center [357, 159] width 193 height 159
drag, startPoint x: 325, startPoint y: 99, endPoint x: 286, endPoint y: 90, distance: 40.1
copy span "THHN-2-STRD-GRN Stranded Copper THHN Cable 2-AWG Green"
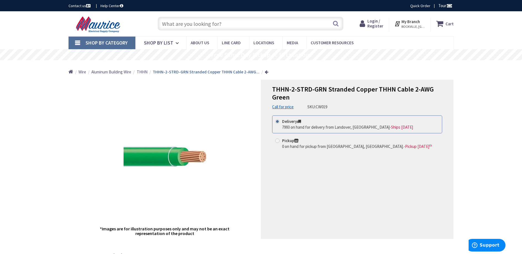
click at [217, 22] on input "text" at bounding box center [251, 24] width 186 height 14
paste input "LEV GFNT2-W 20A SLIM GFCI W/WP"
type input "LEV GFNT2-W 20A SLIM GFCI W/WP"
click at [336, 23] on button "Search" at bounding box center [335, 23] width 7 height 12
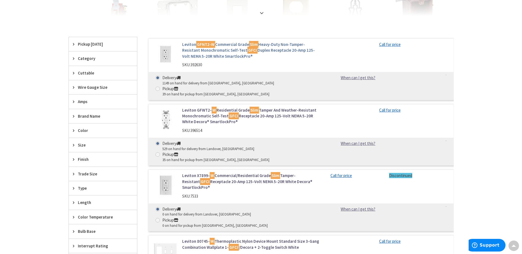
scroll to position [138, 0]
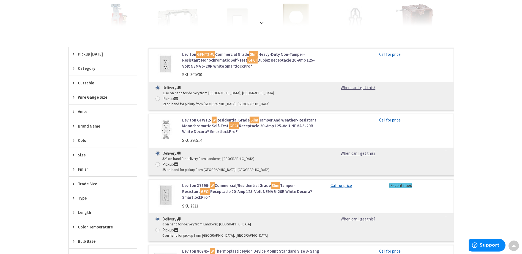
click at [206, 61] on link "Leviton GFNT2-W Commercial Grade Slim Heavy-Duty Non-Tamper-Resistant Monochrom…" at bounding box center [252, 60] width 140 height 18
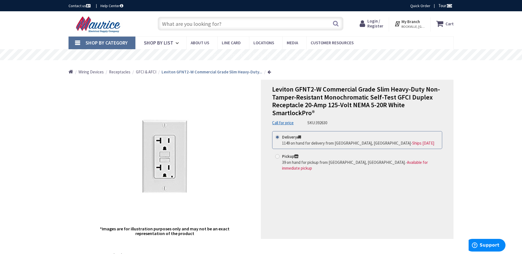
click at [293, 106] on span "Leviton GFNT2-W Commercial Grade Slim Heavy-Duty Non-Tamper-Resistant Monochrom…" at bounding box center [356, 101] width 168 height 32
copy span "Receptacle"
drag, startPoint x: 207, startPoint y: 25, endPoint x: 204, endPoint y: 23, distance: 3.5
click at [206, 25] on input "text" at bounding box center [251, 24] width 186 height 14
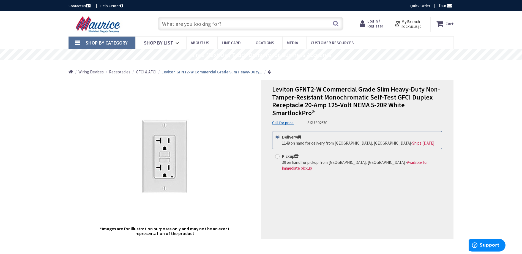
paste input "MULB 76072 2 GANG WHITE-PRL SW"
type input "MULB 76072 2 GANG WHITE-PRL SW"
click at [335, 23] on button "Search" at bounding box center [335, 23] width 7 height 12
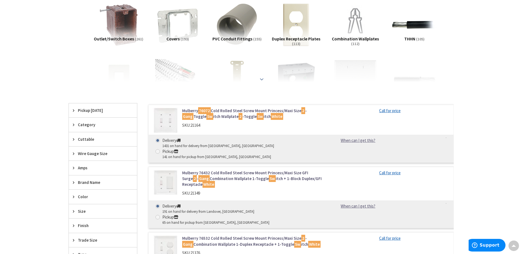
scroll to position [110, 0]
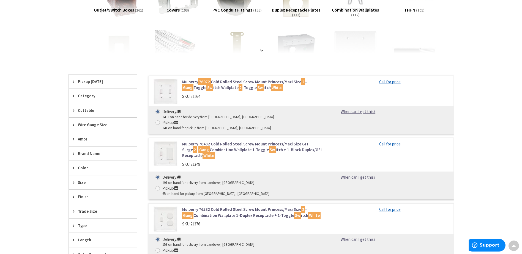
click at [211, 89] on link "Mulberry 76072 Cold Rolled Steel Screw Mount Princess/Maxi Size 2 - Gang Toggle…" at bounding box center [252, 85] width 140 height 12
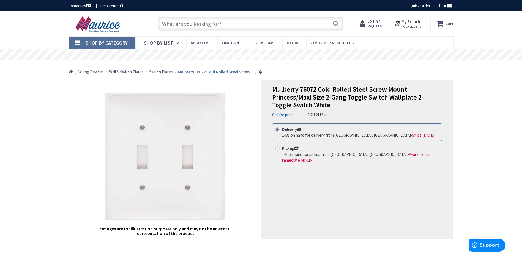
click at [354, 97] on span "Mulberry 76072 Cold Rolled Steel Screw Mount Princess/Maxi Size 2-Gang Toggle S…" at bounding box center [348, 97] width 152 height 25
click at [353, 97] on span "Mulberry 76072 Cold Rolled Steel Screw Mount Princess/Maxi Size 2-Gang Toggle S…" at bounding box center [348, 97] width 152 height 25
copy span "Toggle"
click at [372, 114] on div "Mulberry 76072 Cold Rolled Steel Screw Mount Princess/Maxi Size 2-Gang Toggle S…" at bounding box center [357, 102] width 170 height 32
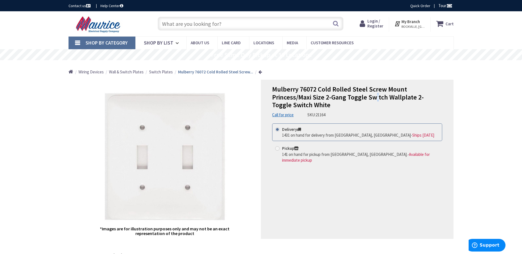
click at [378, 97] on span "Mulberry 76072 Cold Rolled Steel Screw Mount Princess/Maxi Size 2-Gang Toggle S…" at bounding box center [348, 97] width 152 height 25
click at [368, 98] on span "Mulberry 76072 Cold Rolled Steel Screw Mount Princess/Maxi Size 2-Gang Toggle S…" at bounding box center [348, 97] width 152 height 25
drag, startPoint x: 348, startPoint y: 99, endPoint x: 387, endPoint y: 99, distance: 38.5
click at [387, 99] on span "Mulberry 76072 Cold Rolled Steel Screw Mount Princess/Maxi Size 2-Gang Toggle S…" at bounding box center [348, 97] width 152 height 25
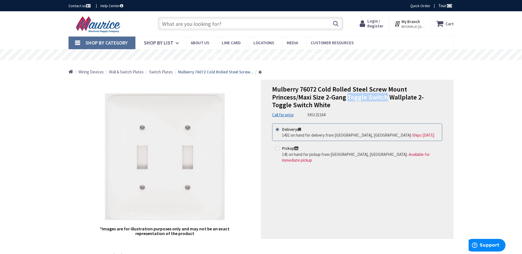
copy span "Toggle Switch"
click at [399, 98] on span "Mulberry 76072 Cold Rolled Steel Screw Mount Princess/Maxi Size 2-Gang Toggle S…" at bounding box center [348, 97] width 152 height 25
copy span "Wallplate"
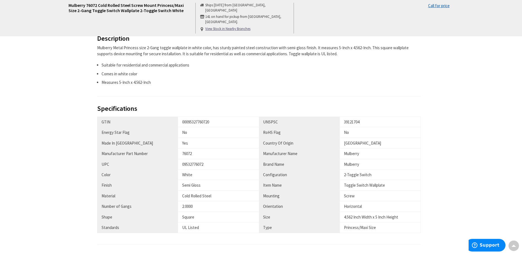
scroll to position [248, 0]
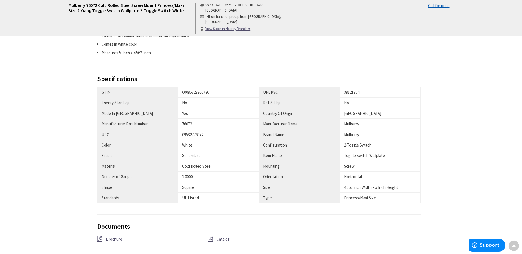
click at [195, 134] on div "09532776072" at bounding box center [218, 135] width 73 height 6
copy div "09532776072"
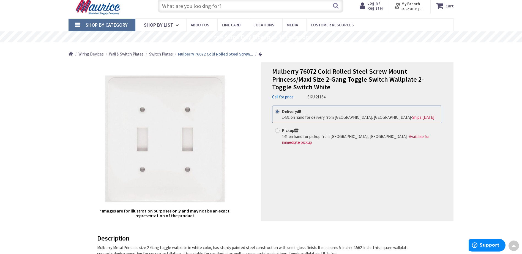
scroll to position [0, 0]
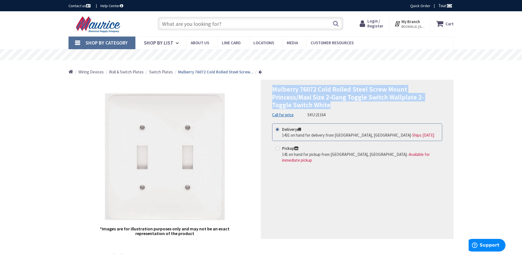
drag, startPoint x: 272, startPoint y: 89, endPoint x: 345, endPoint y: 107, distance: 74.7
click at [345, 107] on div "Mulberry 76072 Cold Rolled Steel Screw Mount Princess/Maxi Size 2-Gang Toggle S…" at bounding box center [357, 159] width 193 height 159
copy span "Mulberry 76072 Cold Rolled Steel Screw Mount Princess/Maxi Size 2-Gang Toggle S…"
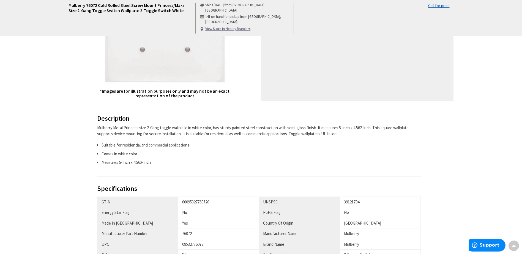
scroll to position [193, 0]
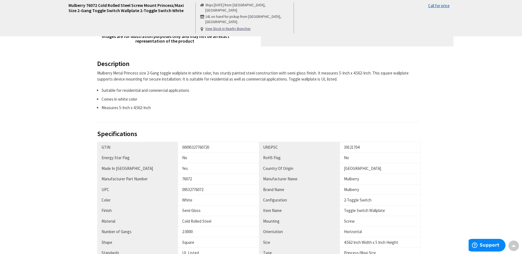
click at [191, 189] on div "09532776072" at bounding box center [218, 190] width 73 height 6
copy div "09532776072"
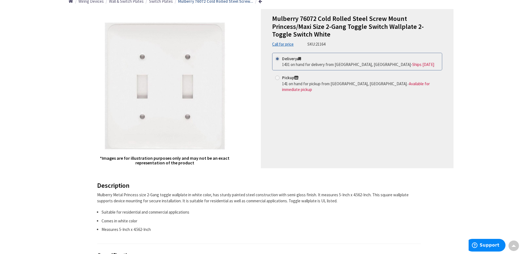
scroll to position [0, 0]
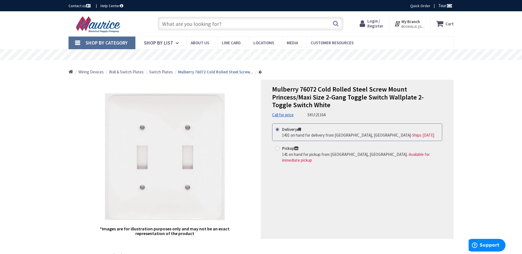
click at [87, 155] on div "*Images are for illustration purposes only and may not be an exact representati…" at bounding box center [165, 159] width 193 height 159
click at [229, 26] on input "text" at bounding box center [251, 24] width 186 height 14
paste input "WM 700WH STEEL RACEWAY 700 WHITE"
type input "WM 700WH STEEL RACEWAY 700 WHITE"
click at [339, 24] on button "Search" at bounding box center [335, 23] width 7 height 12
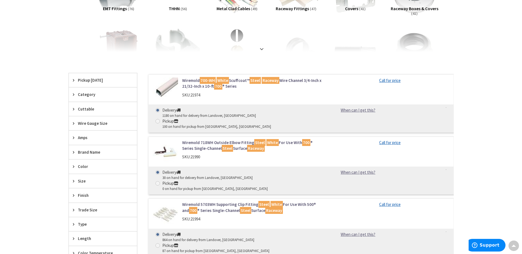
scroll to position [83, 0]
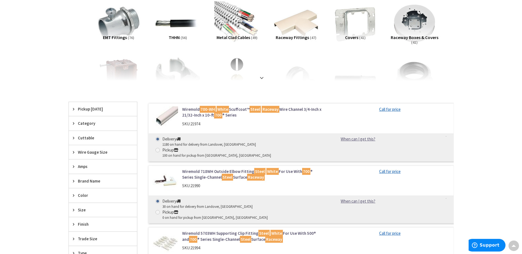
click at [192, 111] on link "Wiremold 700-WH White Scuffcoat™ Steel Raceway Wire Channel 3/4-Inch x 21/32-In…" at bounding box center [252, 113] width 140 height 12
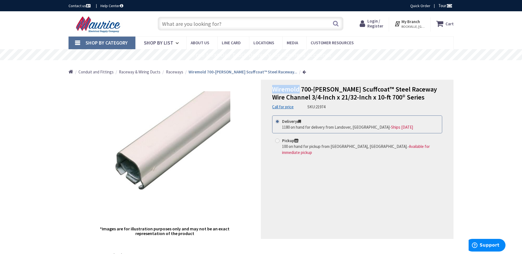
drag, startPoint x: 273, startPoint y: 88, endPoint x: 300, endPoint y: 89, distance: 27.3
click at [300, 89] on span "Wiremold 700-WH White Scuffcoat™ Steel Raceway Wire Channel 3/4-Inch x 21/32-In…" at bounding box center [354, 93] width 165 height 17
copy span "Wiremold"
click at [275, 91] on span "Wiremold 700-WH White Scuffcoat™ Steel Raceway Wire Channel 3/4-Inch x 21/32-In…" at bounding box center [354, 93] width 165 height 17
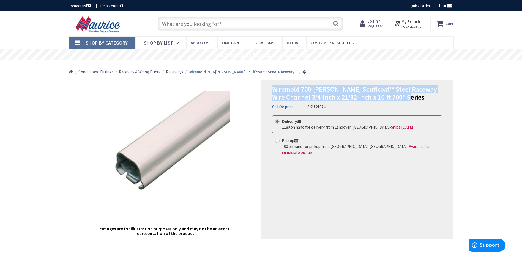
drag, startPoint x: 273, startPoint y: 89, endPoint x: 422, endPoint y: 99, distance: 149.3
click at [422, 99] on h1 "Wiremold 700-WH White Scuffcoat™ Steel Raceway Wire Channel 3/4-Inch x 21/32-In…" at bounding box center [357, 94] width 170 height 16
copy span "Wiremold 700-WH White Scuffcoat™ Steel Raceway Wire Channel 3/4-Inch x 21/32-In…"
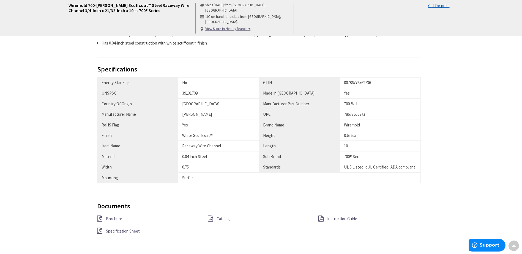
scroll to position [248, 0]
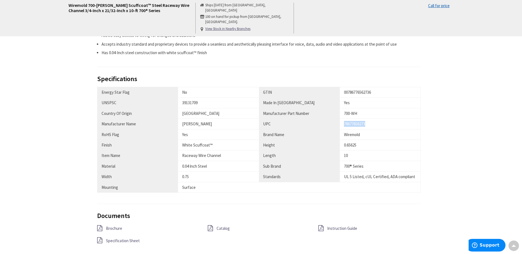
drag, startPoint x: 344, startPoint y: 124, endPoint x: 390, endPoint y: 124, distance: 45.4
click at [390, 124] on div "78677656273" at bounding box center [380, 124] width 72 height 6
copy div "78677656273"
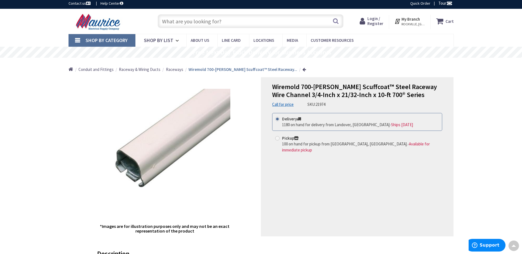
scroll to position [0, 0]
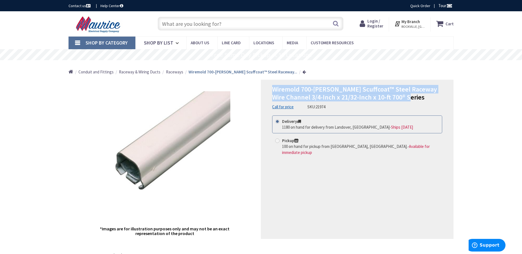
drag, startPoint x: 271, startPoint y: 89, endPoint x: 421, endPoint y: 97, distance: 150.5
click at [421, 97] on div "Wiremold 700-WH White Scuffcoat™ Steel Raceway Wire Channel 3/4-Inch x 21/32-In…" at bounding box center [357, 159] width 193 height 159
copy span "Wiremold 700-WH White Scuffcoat™ Steel Raceway Wire Channel 3/4-Inch x 21/32-In…"
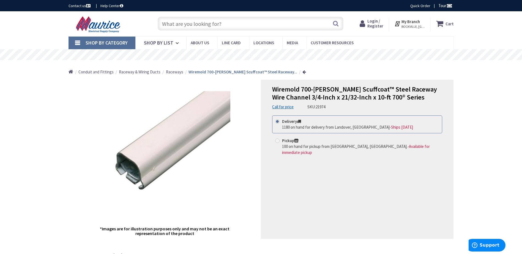
click at [224, 24] on input "text" at bounding box center [251, 24] width 186 height 14
paste input "WM 5747WH STEEL SHALLOW DEVICE BOX"
type input "WM 5747WH STEEL SHALLOW DEVICE BOX"
click at [336, 24] on button "Search" at bounding box center [335, 23] width 7 height 12
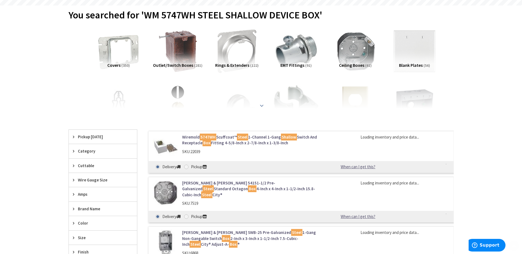
scroll to position [55, 0]
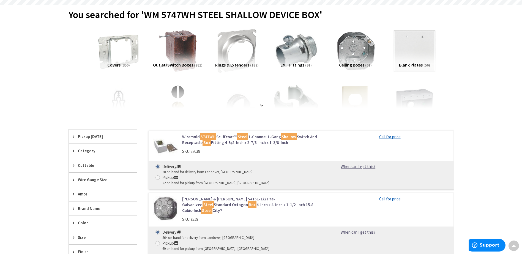
click at [226, 138] on link "Wiremold 5747WH Scuffcoat™ Steel 1-Channel 1-Gang Shallow Switch And Receptacle…" at bounding box center [252, 140] width 140 height 12
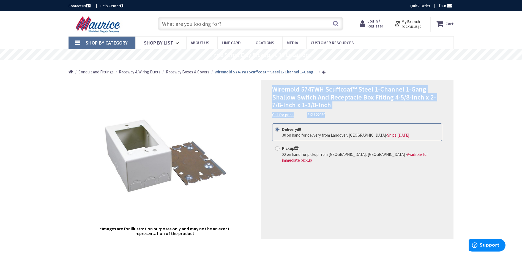
drag, startPoint x: 270, startPoint y: 90, endPoint x: 339, endPoint y: 110, distance: 71.6
click at [339, 110] on div "Wiremold 5747WH Scuffcoat™ Steel 1-Channel 1-Gang Shallow Switch And Receptacle…" at bounding box center [357, 159] width 193 height 159
click at [271, 91] on div "Wiremold 5747WH Scuffcoat™ Steel 1-Channel 1-Gang Shallow Switch And Receptacle…" at bounding box center [357, 159] width 193 height 159
drag, startPoint x: 273, startPoint y: 89, endPoint x: 337, endPoint y: 107, distance: 66.7
click at [337, 107] on h1 "Wiremold 5747WH Scuffcoat™ Steel 1-Channel 1-Gang Shallow Switch And Receptacle…" at bounding box center [357, 98] width 170 height 24
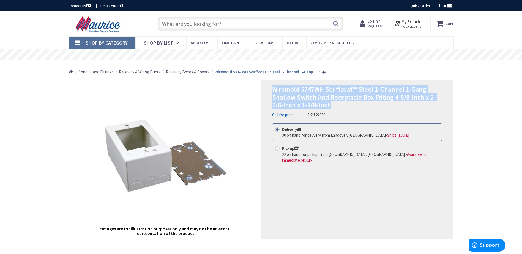
drag, startPoint x: 337, startPoint y: 107, endPoint x: 318, endPoint y: 97, distance: 21.1
copy span "Wiremold 5747WH Scuffcoat™ Steel 1-Channel 1-Gang Shallow Switch And Receptacle…"
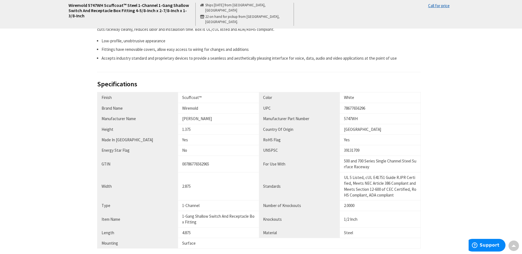
scroll to position [248, 0]
drag, startPoint x: 345, startPoint y: 119, endPoint x: 358, endPoint y: 122, distance: 14.0
click at [358, 122] on div "5747WH" at bounding box center [380, 119] width 72 height 6
copy div "5747WH"
click at [362, 110] on div "78677656296" at bounding box center [380, 109] width 72 height 6
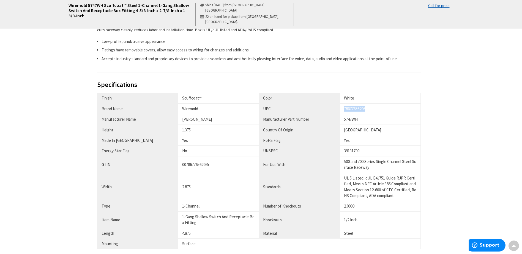
click at [362, 110] on div "78677656296" at bounding box center [380, 109] width 72 height 6
copy div "78677656296"
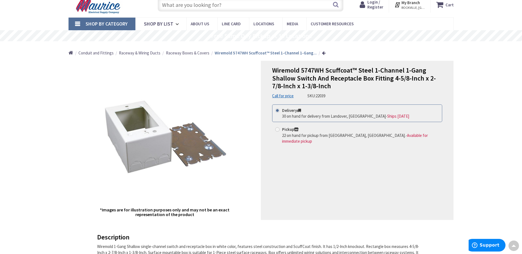
scroll to position [0, 0]
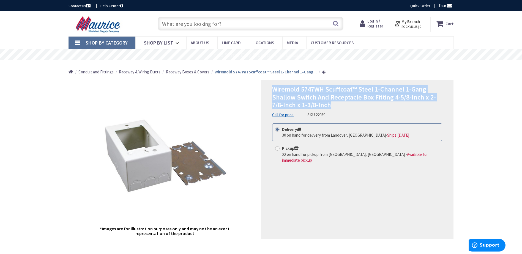
drag, startPoint x: 272, startPoint y: 90, endPoint x: 341, endPoint y: 103, distance: 70.4
click at [341, 103] on div "Wiremold 5747WH Scuffcoat™ Steel 1-Channel 1-Gang Shallow Switch And Receptacle…" at bounding box center [357, 159] width 193 height 159
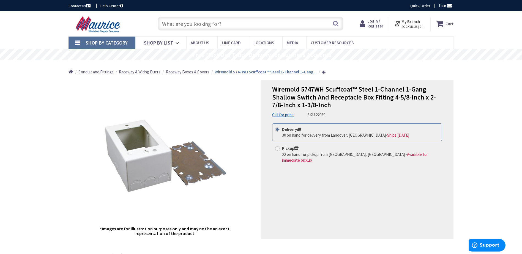
drag, startPoint x: 236, startPoint y: 26, endPoint x: 236, endPoint y: 23, distance: 3.0
click at [236, 26] on input "text" at bounding box center [251, 24] width 186 height 14
paste input "WM 711WH STEEL FLAT 90 DEGREE ELBOW 700 WHITE"
type input "WM 711WH STEEL FLAT 90 DEGREE ELBOW 700 WHITE"
click at [335, 23] on button "Search" at bounding box center [335, 23] width 7 height 12
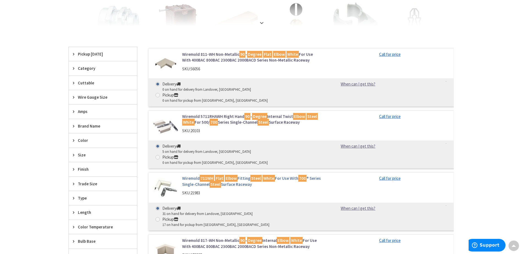
scroll to position [193, 0]
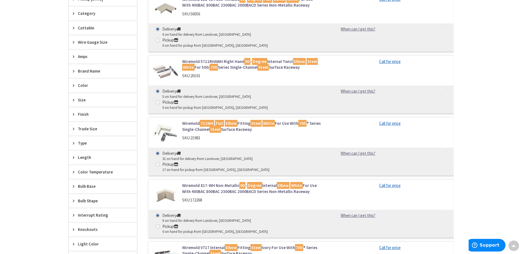
click at [236, 120] on mark "Elbow" at bounding box center [231, 123] width 13 height 7
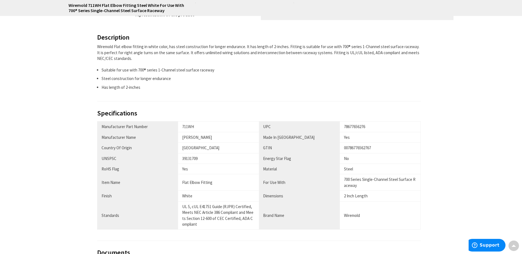
scroll to position [275, 0]
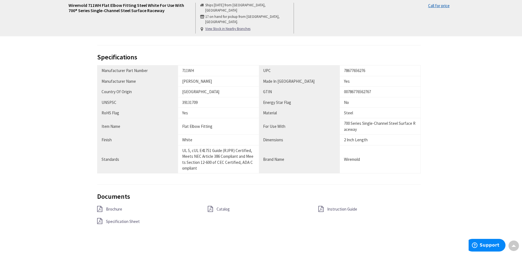
click at [191, 67] on td "711WH" at bounding box center [218, 71] width 81 height 10
click at [189, 68] on div "711WH" at bounding box center [218, 71] width 73 height 6
copy div "711WH"
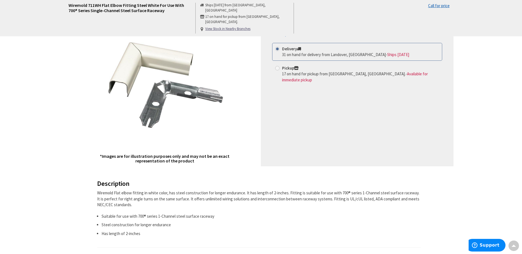
scroll to position [0, 0]
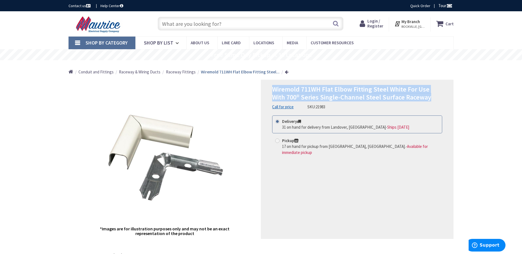
drag, startPoint x: 274, startPoint y: 89, endPoint x: 433, endPoint y: 96, distance: 159.6
click at [433, 96] on h1 "Wiremold 711WH Flat Elbow Fitting Steel White For Use With 700® Series Single-C…" at bounding box center [357, 94] width 170 height 16
copy span "Wiremold 711WH Flat Elbow Fitting Steel White For Use With 700® Series Single-C…"
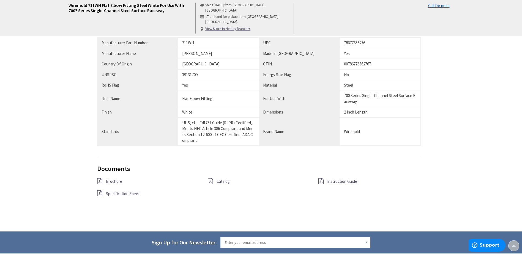
scroll to position [303, 0]
click at [355, 42] on div "78677656276" at bounding box center [380, 43] width 72 height 6
copy div "78677656276"
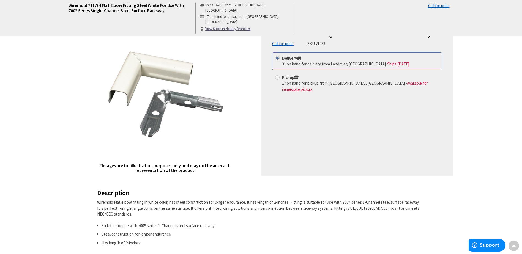
scroll to position [0, 0]
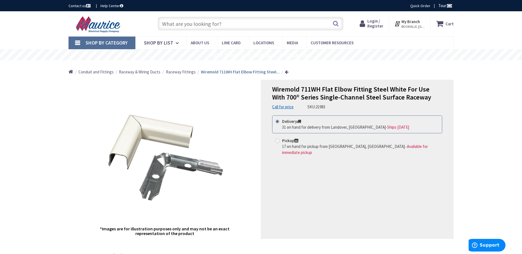
click at [270, 89] on div "Wiremold 711WH Flat Elbow Fitting Steel White For Use With 700® Series Single-C…" at bounding box center [357, 159] width 193 height 159
click at [272, 89] on div "Wiremold 711WH Flat Elbow Fitting Steel White For Use With 700® Series Single-C…" at bounding box center [357, 159] width 193 height 159
drag, startPoint x: 272, startPoint y: 89, endPoint x: 275, endPoint y: 90, distance: 3.3
click at [275, 90] on div "Wiremold 711WH Flat Elbow Fitting Steel White For Use With 700® Series Single-C…" at bounding box center [357, 159] width 193 height 159
click at [275, 90] on span "Wiremold 711WH Flat Elbow Fitting Steel White For Use With 700® Series Single-C…" at bounding box center [351, 93] width 159 height 17
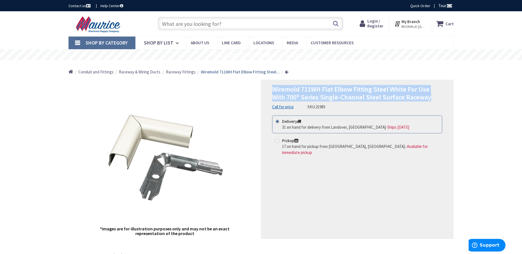
drag, startPoint x: 272, startPoint y: 88, endPoint x: 418, endPoint y: 99, distance: 146.3
click at [418, 99] on h1 "Wiremold 711WH Flat Elbow Fitting Steel White For Use With 700® Series Single-C…" at bounding box center [357, 94] width 170 height 16
copy span "Wiremold 711WH Flat Elbow Fitting Steel White For Use With 700® Series Single-C…"
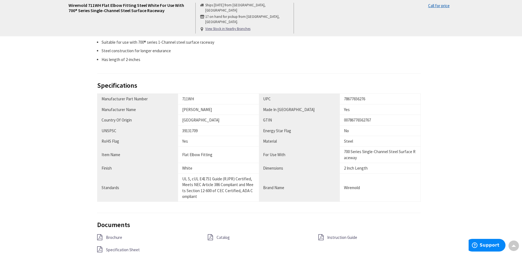
scroll to position [220, 0]
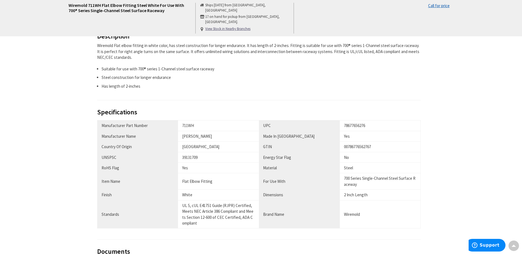
click at [372, 126] on div "78677656276" at bounding box center [380, 126] width 72 height 6
click at [362, 126] on div "78677656276" at bounding box center [380, 126] width 72 height 6
copy div "78677656276"
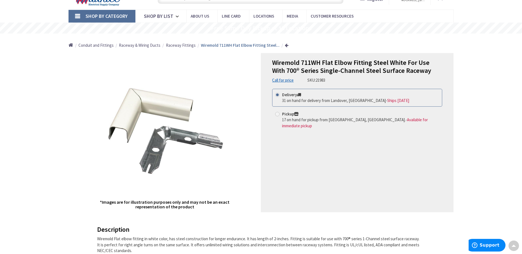
scroll to position [0, 0]
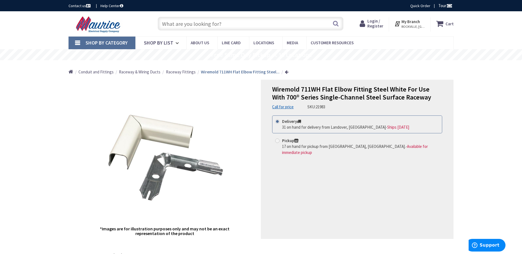
drag, startPoint x: 231, startPoint y: 27, endPoint x: 204, endPoint y: 23, distance: 27.1
click at [223, 25] on input "text" at bounding box center [251, 24] width 186 height 14
paste input "WM 704WH STEEL STRAP 700 WHITE"
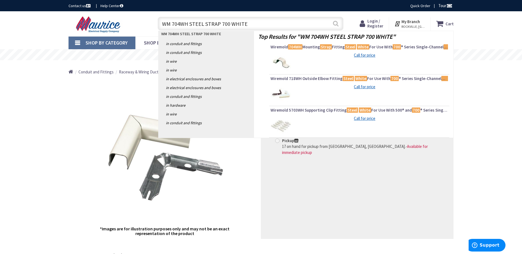
type input "WM 704WH STEEL STRAP 700 WHITE"
click at [336, 24] on button "Search" at bounding box center [335, 23] width 7 height 12
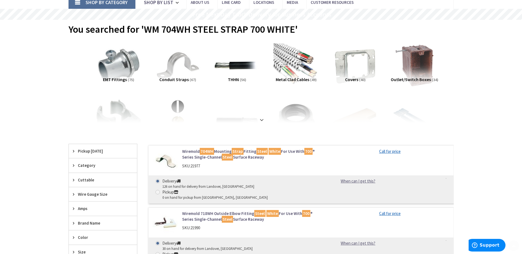
scroll to position [83, 0]
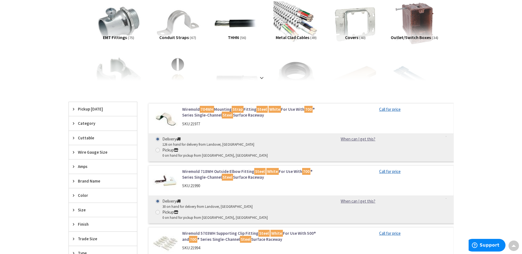
click at [203, 109] on mark "704WH" at bounding box center [207, 109] width 14 height 7
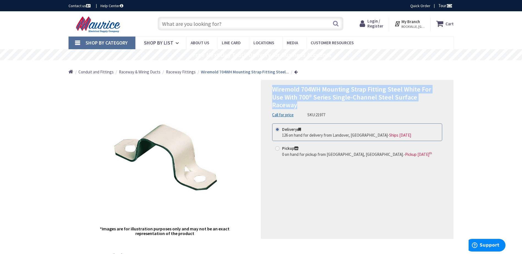
drag, startPoint x: 273, startPoint y: 89, endPoint x: 432, endPoint y: 97, distance: 158.8
click at [432, 97] on h1 "Wiremold 704WH Mounting Strap Fitting Steel White For Use With 700® Series Sing…" at bounding box center [357, 98] width 170 height 24
copy span "Wiremold 704WH Mounting Strap Fitting Steel White For Use With 700® Series Sing…"
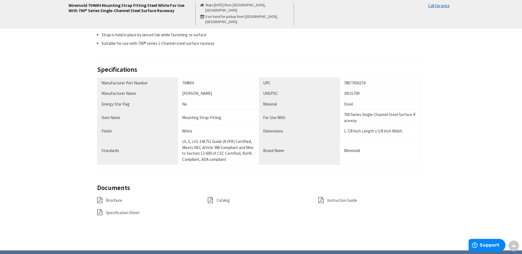
scroll to position [303, 0]
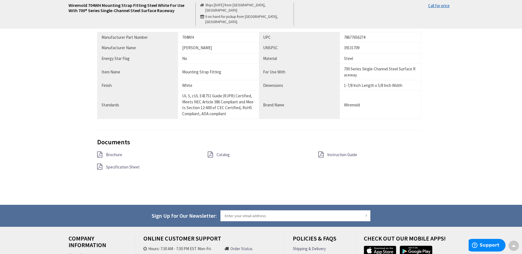
click at [353, 34] on div "78677656274" at bounding box center [380, 37] width 72 height 6
click at [352, 36] on div "78677656274" at bounding box center [380, 37] width 72 height 6
copy div "78677656274"
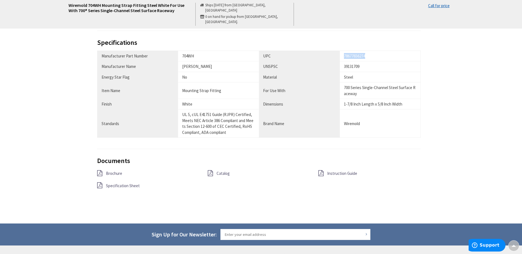
scroll to position [275, 0]
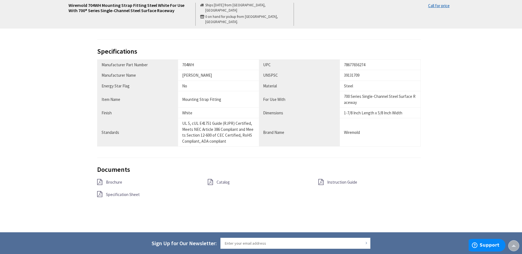
click at [362, 72] on div "39131709" at bounding box center [380, 75] width 72 height 6
click at [352, 64] on div "78677656274" at bounding box center [380, 65] width 72 height 6
copy div "78677656274"
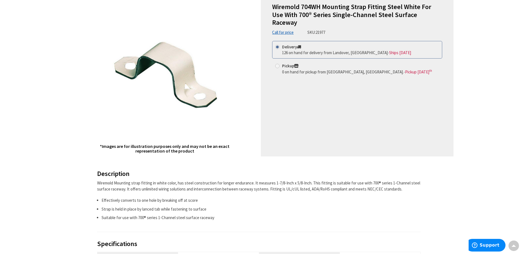
scroll to position [0, 0]
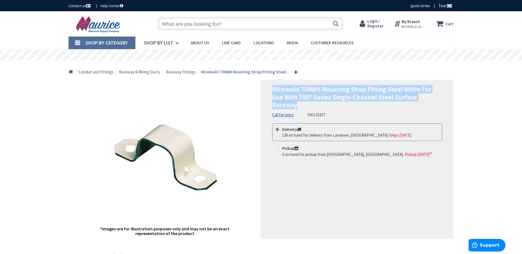
drag, startPoint x: 272, startPoint y: 90, endPoint x: 437, endPoint y: 99, distance: 165.2
click at [437, 99] on div "Wiremold 704WH Mounting Strap Fitting Steel White For Use With 700® Series Sing…" at bounding box center [357, 159] width 193 height 159
copy span "Wiremold 704WH Mounting Strap Fitting Steel White For Use With 700® Series Sing…"
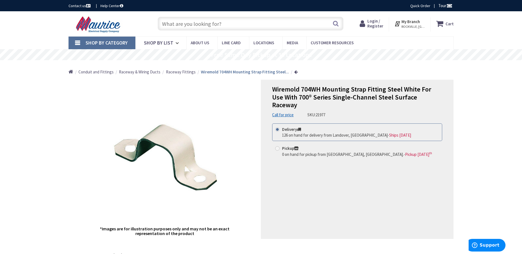
click at [221, 22] on input "text" at bounding box center [251, 24] width 186 height 14
paste input "MULB 76701 1 GANG WHITE-MAXI DUPLE"
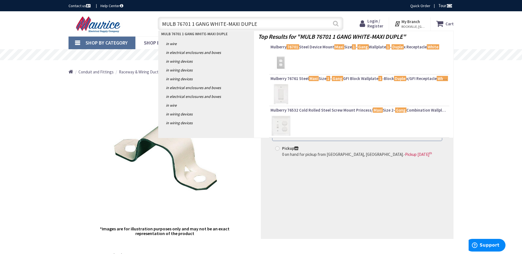
type input "MULB 76701 1 GANG WHITE-MAXI DUPLE"
click at [336, 25] on button "Search" at bounding box center [335, 23] width 7 height 12
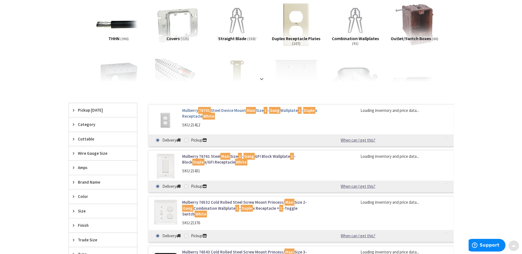
scroll to position [83, 0]
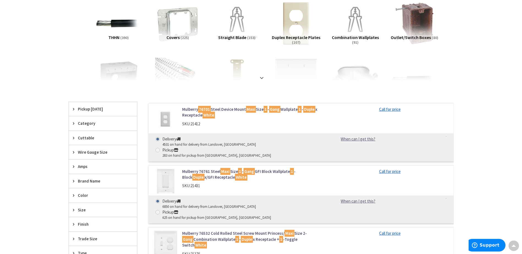
click at [219, 110] on link "Mulberry 76701 Steel Device Mount Maxi Size 1 - Gang Wallplate 1 - Duple x Rece…" at bounding box center [252, 113] width 140 height 12
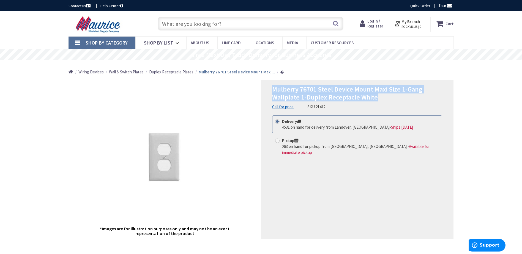
drag, startPoint x: 271, startPoint y: 87, endPoint x: 393, endPoint y: 99, distance: 122.0
click at [393, 99] on div "Mulberry 76701 Steel Device Mount Maxi Size 1-Gang Wallplate 1-Duplex Receptacl…" at bounding box center [357, 159] width 193 height 159
copy span "Mulberry 76701 Steel Device Mount Maxi Size 1-Gang Wallplate 1-Duplex Receptacl…"
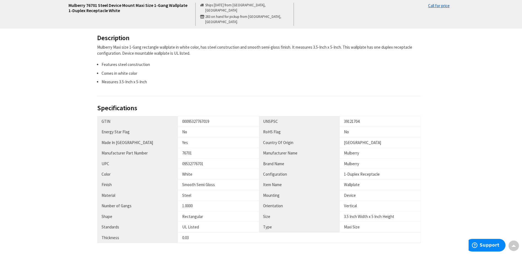
scroll to position [220, 0]
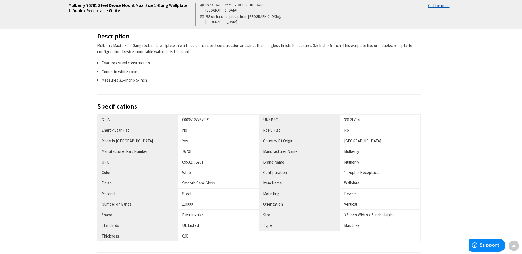
click at [194, 163] on div "09532776701" at bounding box center [218, 162] width 73 height 6
copy div "09532776701"
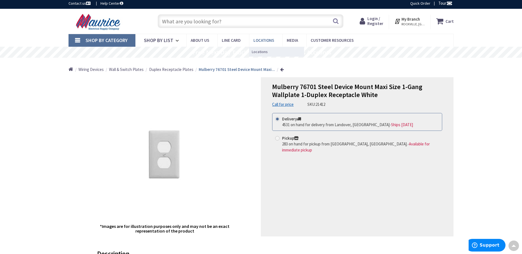
scroll to position [0, 0]
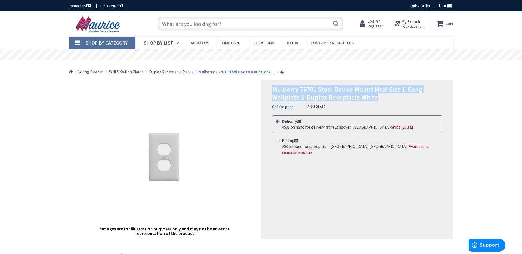
drag, startPoint x: 273, startPoint y: 89, endPoint x: 383, endPoint y: 99, distance: 111.2
click at [383, 99] on h1 "Mulberry 76701 Steel Device Mount Maxi Size 1-Gang Wallplate 1-Duplex Receptacl…" at bounding box center [357, 94] width 170 height 16
copy span "Mulberry 76701 Steel Device Mount Maxi Size 1-Gang Wallplate 1-Duplex Receptacl…"
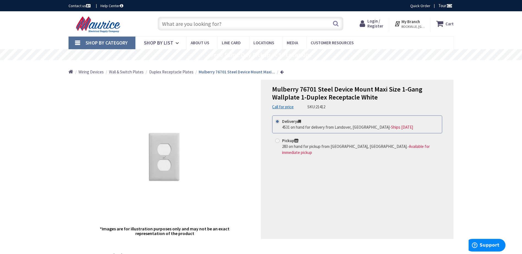
drag, startPoint x: 257, startPoint y: 25, endPoint x: 180, endPoint y: 28, distance: 77.7
click at [180, 28] on input "text" at bounding box center [251, 24] width 186 height 14
paste input "MULB 76761 1 GANG WHITE-MAXI BLOCK RECEPTACLE"
type input "MULB 76761 1 GANG WHITE-MAXI BLOCK RECEPTACLE"
click at [336, 19] on button "Search" at bounding box center [335, 23] width 7 height 12
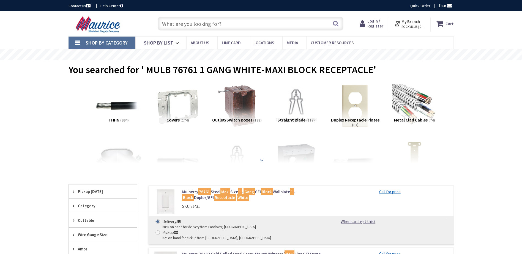
scroll to position [55, 0]
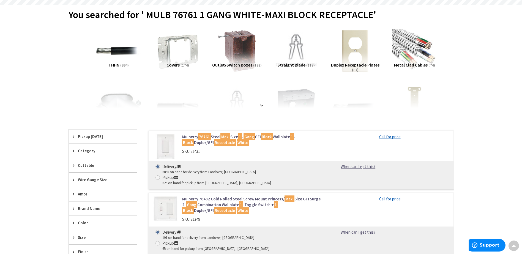
click at [205, 138] on mark "76761" at bounding box center [204, 137] width 13 height 7
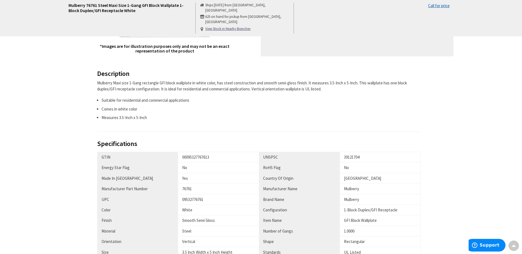
scroll to position [193, 0]
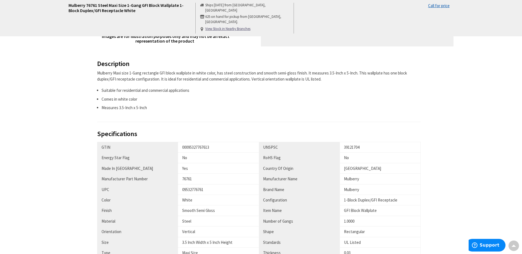
click at [192, 188] on div "09532776761" at bounding box center [218, 190] width 73 height 6
copy div "09532776761"
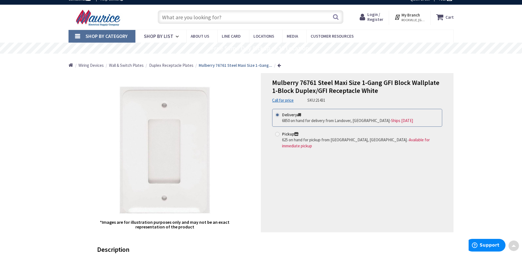
scroll to position [0, 0]
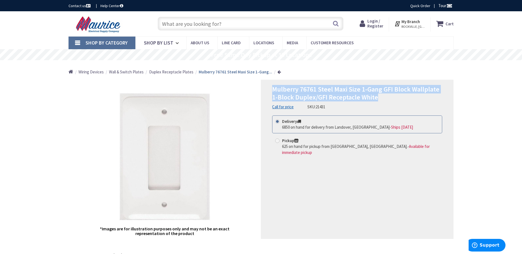
drag, startPoint x: 274, startPoint y: 89, endPoint x: 402, endPoint y: 94, distance: 127.6
click at [402, 94] on h1 "Mulberry 76761 Steel Maxi Size 1-Gang GFI Block Wallplate 1-Block Duplex/GFI Re…" at bounding box center [357, 94] width 170 height 16
copy span "Mulberry 76761 Steel Maxi Size 1-Gang GFI Block Wallplate 1-Block Duplex/GFI Re…"
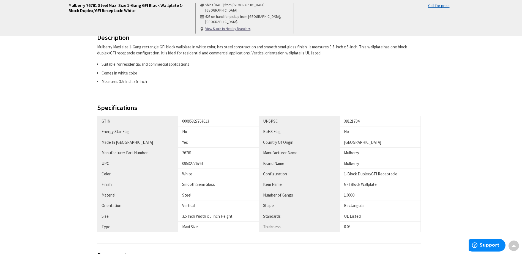
scroll to position [220, 0]
click at [192, 162] on div "09532776761" at bounding box center [218, 162] width 73 height 6
copy div "09532776761"
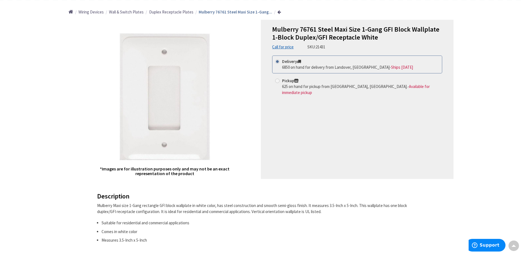
scroll to position [0, 0]
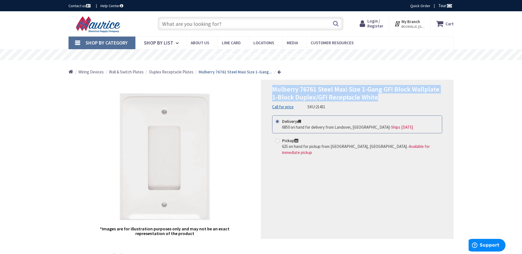
drag, startPoint x: 274, startPoint y: 89, endPoint x: 394, endPoint y: 98, distance: 120.9
click at [394, 98] on h1 "Mulberry 76761 Steel Maxi Size 1-Gang GFI Block Wallplate 1-Block Duplex/GFI Re…" at bounding box center [357, 94] width 170 height 16
copy span "Mulberry 76761 Steel Maxi Size 1-Gang GFI Block Wallplate 1-Block Duplex/GFI Re…"
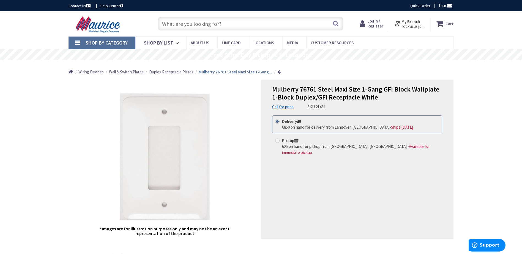
click at [278, 25] on input "text" at bounding box center [251, 24] width 186 height 14
paste input "WM 5790B STEEL ARMORED CABLE CONNECTOR"
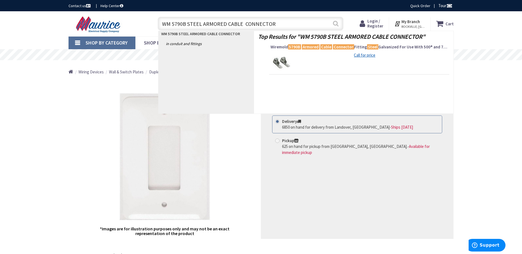
type input "WM 5790B STEEL ARMORED CABLE CONNECTOR"
click at [333, 24] on button "Search" at bounding box center [335, 23] width 7 height 12
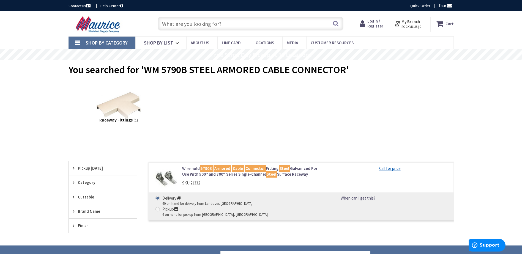
click at [227, 172] on link "Wiremold 5790B Armored Cable Connector Fitting Steel Galvanized For Use With 50…" at bounding box center [252, 172] width 140 height 12
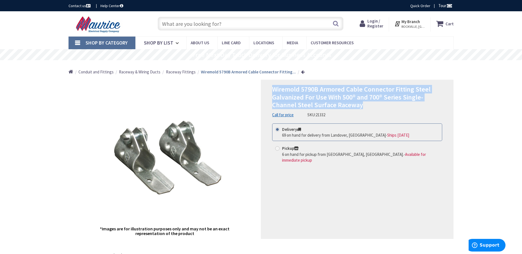
drag, startPoint x: 273, startPoint y: 87, endPoint x: 399, endPoint y: 105, distance: 127.6
click at [399, 105] on h1 "Wiremold 5790B Armored Cable Connector Fitting Steel Galvanized For Use With 50…" at bounding box center [357, 98] width 170 height 24
drag, startPoint x: 399, startPoint y: 105, endPoint x: 337, endPoint y: 93, distance: 63.8
copy span "Wiremold 5790B Armored Cable Connector Fitting Steel Galvanized For Use With 50…"
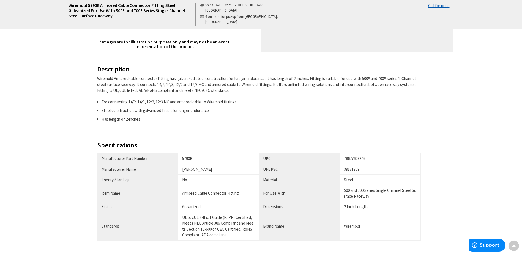
scroll to position [220, 0]
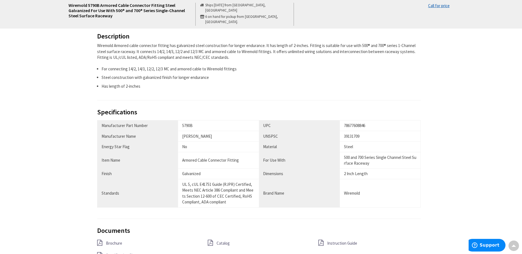
click at [187, 126] on div "5790B" at bounding box center [218, 126] width 73 height 6
copy div "5790B"
click at [354, 126] on div "78677608846" at bounding box center [380, 126] width 72 height 6
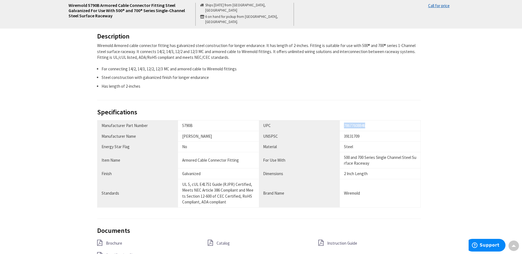
copy div "78677608846"
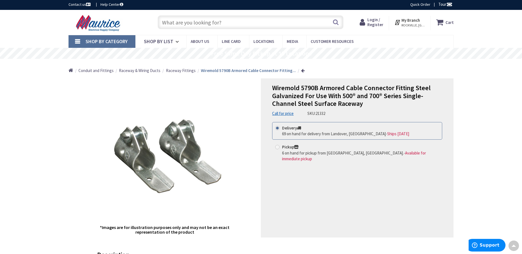
scroll to position [0, 0]
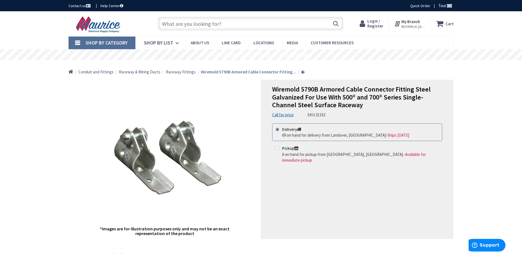
click at [327, 71] on div "Home Conduit and Fittings Raceway & Wiring Ducts Raceway Fittings Wiremold 5790…" at bounding box center [261, 70] width 413 height 20
drag, startPoint x: 258, startPoint y: 21, endPoint x: 252, endPoint y: 21, distance: 5.8
click at [257, 23] on input "text" at bounding box center [251, 24] width 186 height 14
paste input "MILB 8812-GSC1-NK-NP 8X8X12 NEMA 1 SCREW COVER WIREWAY NO KO & NO PAINT"
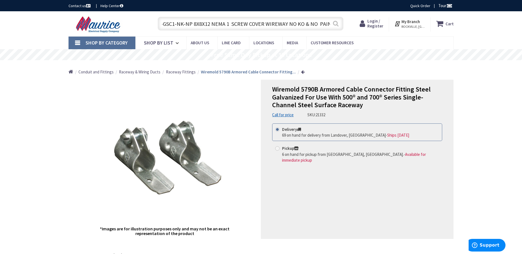
type input "MILB 8812-GSC1-NK-NP 8X8X12 NEMA 1 SCREW COVER WIREWAY NO KO & NO PAINT"
click at [339, 24] on button "Search" at bounding box center [335, 23] width 7 height 12
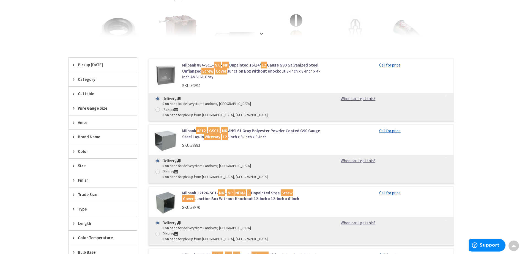
scroll to position [110, 0]
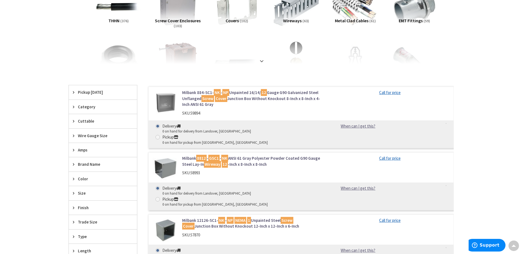
click at [217, 155] on mark "GSC1" at bounding box center [213, 158] width 11 height 7
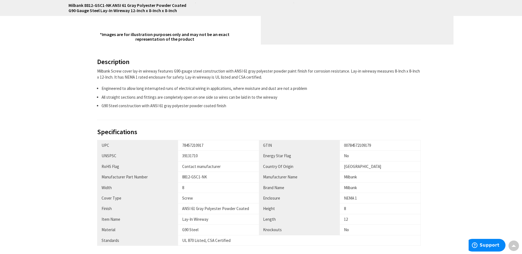
scroll to position [248, 0]
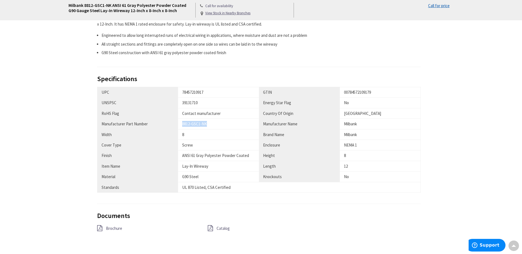
drag, startPoint x: 183, startPoint y: 124, endPoint x: 212, endPoint y: 123, distance: 28.7
click at [212, 123] on div "8812-GSC1-NK" at bounding box center [218, 124] width 73 height 6
copy div "8812-GSC1-NK"
click at [218, 143] on div "Screw" at bounding box center [218, 145] width 73 height 6
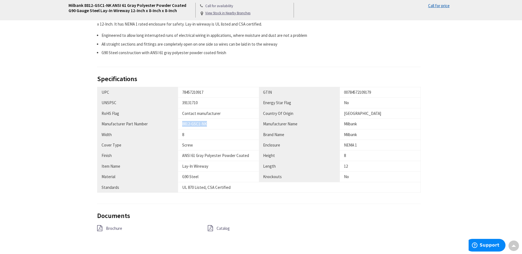
drag, startPoint x: 183, startPoint y: 123, endPoint x: 216, endPoint y: 124, distance: 33.6
click at [216, 124] on div "8812-GSC1-NK" at bounding box center [218, 124] width 73 height 6
copy div "8812-GSC1-NK"
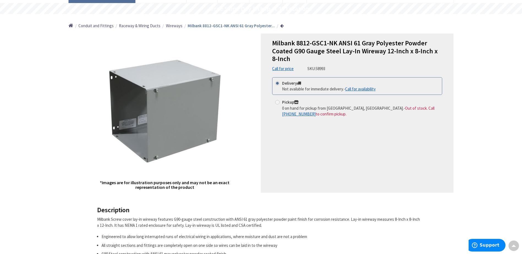
scroll to position [0, 0]
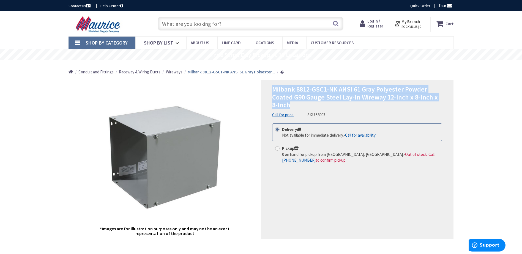
drag, startPoint x: 275, startPoint y: 88, endPoint x: 305, endPoint y: 108, distance: 36.9
click at [305, 108] on h1 "Milbank 8812-GSC1-NK ANSI 61 Gray Polyester Powder Coated G90 Gauge Steel Lay-I…" at bounding box center [357, 98] width 170 height 24
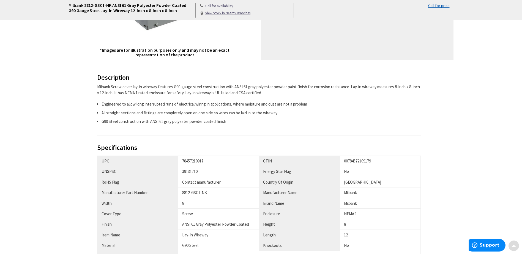
scroll to position [193, 0]
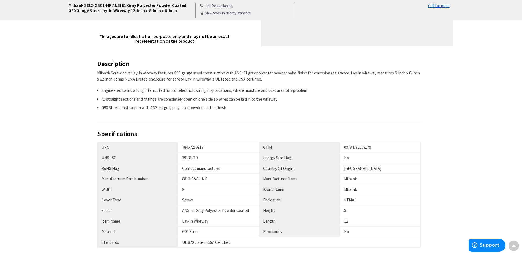
click at [192, 147] on div "78457210917" at bounding box center [218, 148] width 73 height 6
copy div "78457210917"
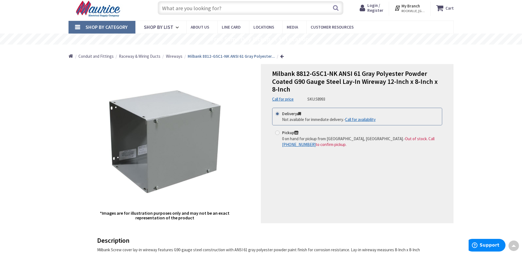
scroll to position [0, 0]
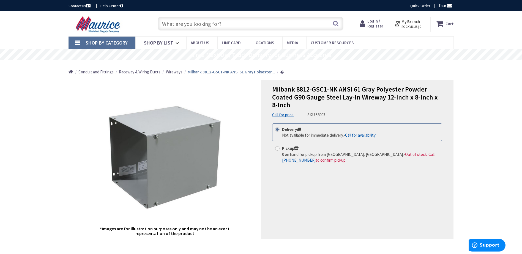
drag, startPoint x: 287, startPoint y: 26, endPoint x: 196, endPoint y: 20, distance: 91.0
click at [196, 20] on input "text" at bounding box center [251, 24] width 186 height 14
drag, startPoint x: 201, startPoint y: 22, endPoint x: 199, endPoint y: 20, distance: 3.0
paste input "CH ECCVH200R 2P 200A 25KAIC ENCLOSED CIRCUIT BREAKER NEMA 3R"
type input "CH ECCVH200R 2P 200A 25KAIC ENCLOSED CIRCUIT BREAKER NEMA 3R"
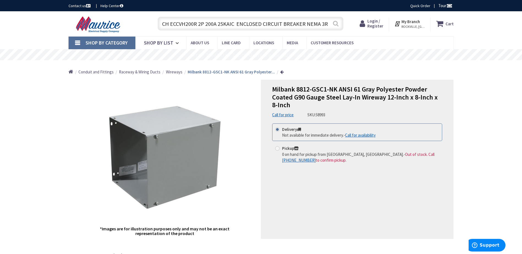
click at [335, 22] on button "Search" at bounding box center [335, 23] width 7 height 12
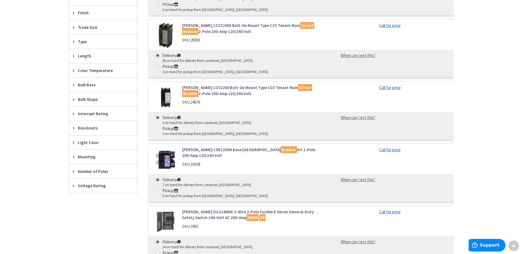
scroll to position [330, 0]
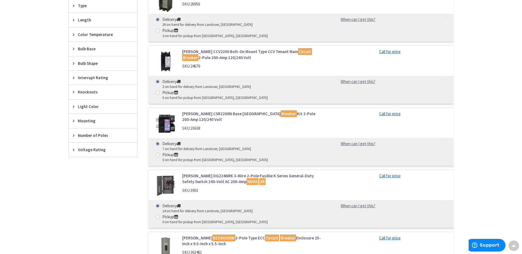
click at [213, 235] on mark "ECCVH200R" at bounding box center [224, 238] width 23 height 7
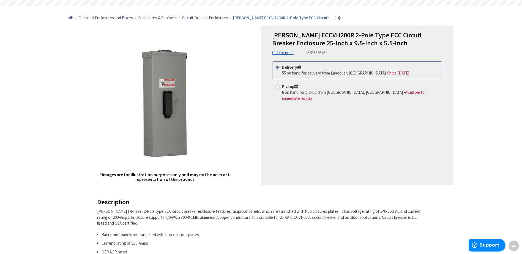
scroll to position [28, 0]
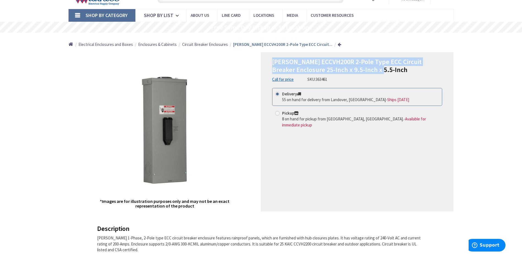
drag, startPoint x: 274, startPoint y: 60, endPoint x: 399, endPoint y: 69, distance: 125.3
click at [399, 69] on h1 "[PERSON_NAME] ECCVH200R 2-Pole Type ECC Circuit Breaker Enclosure 25-Inch x 9.5…" at bounding box center [357, 66] width 170 height 16
copy span "[PERSON_NAME] ECCVH200R 2-Pole Type ECC Circuit Breaker Enclosure 25-Inch x 9.5…"
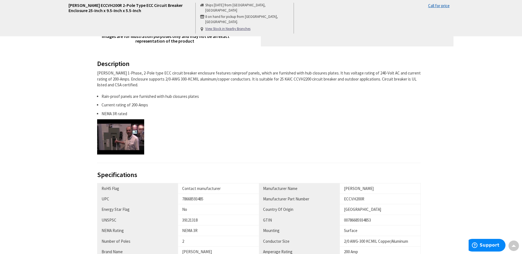
scroll to position [303, 0]
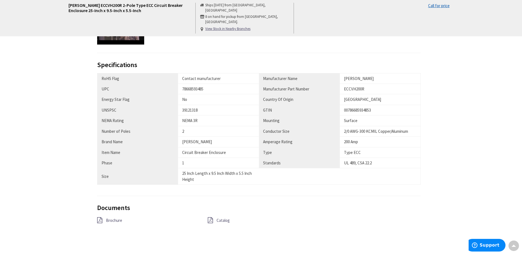
click at [193, 89] on div "78668593485" at bounding box center [218, 89] width 73 height 6
copy div "78668593485"
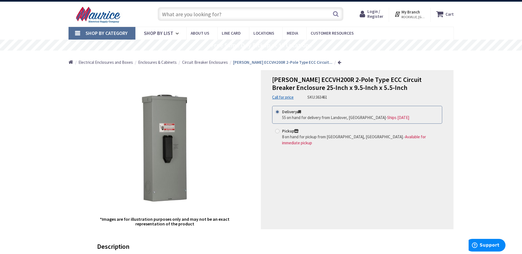
scroll to position [0, 0]
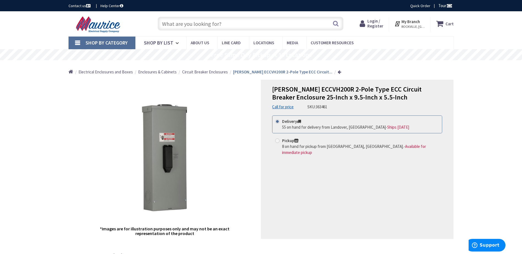
click at [221, 20] on input "text" at bounding box center [251, 24] width 186 height 14
paste input "NIP GALV 2" X 6" NIPPLE"
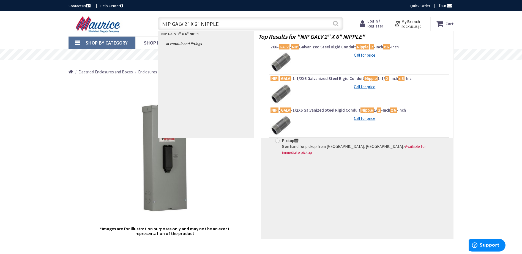
type input "NIP GALV 2" X 6" NIPPLE"
click at [337, 23] on button "Search" at bounding box center [335, 23] width 7 height 12
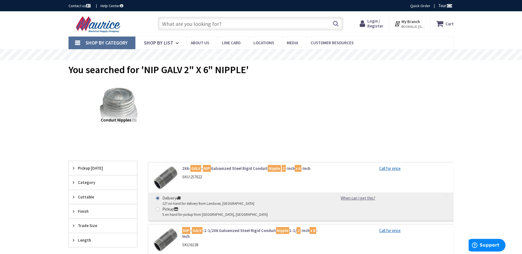
click at [258, 170] on link "2X6- GALV - NIP Galvanized Steel Rigid Conduit Nipple 2 -Inch x 6 -Inch" at bounding box center [252, 169] width 140 height 6
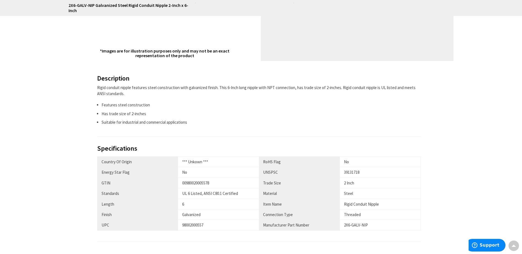
scroll to position [220, 0]
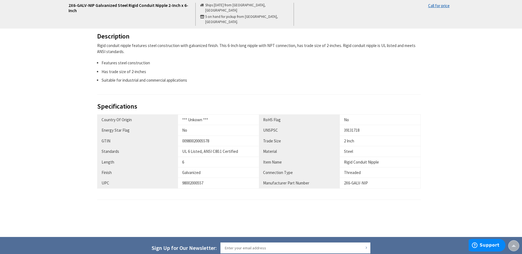
click at [187, 185] on div "98002000557" at bounding box center [218, 183] width 73 height 6
copy div "98002000557"
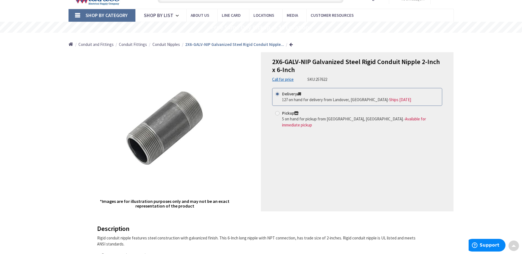
scroll to position [0, 0]
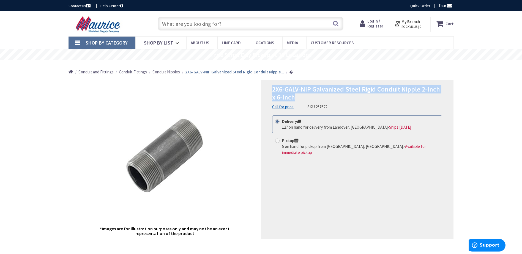
drag, startPoint x: 272, startPoint y: 88, endPoint x: 343, endPoint y: 100, distance: 71.7
click at [343, 100] on h1 "2X6-GALV-NIP Galvanized Steel Rigid Conduit Nipple 2-Inch x 6-Inch" at bounding box center [357, 94] width 170 height 16
copy span "2X6-GALV-NIP Galvanized Steel Rigid Conduit Nipple 2-Inch x 6-Inch"
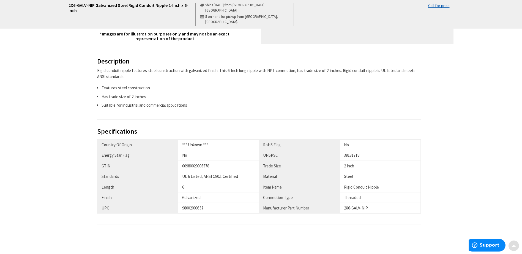
scroll to position [248, 0]
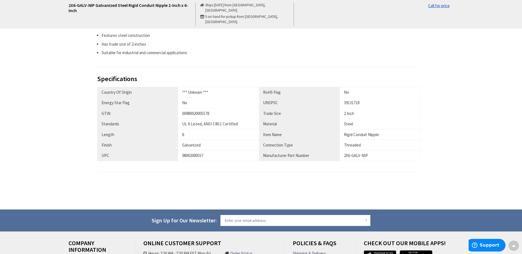
click at [192, 157] on div "98002000557" at bounding box center [218, 156] width 73 height 6
copy div "98002000557"
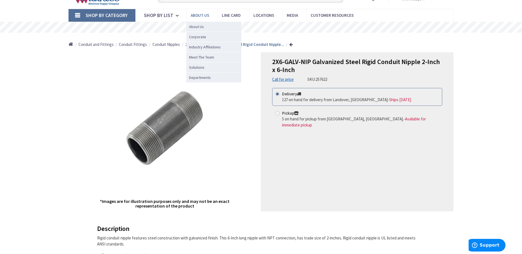
scroll to position [0, 0]
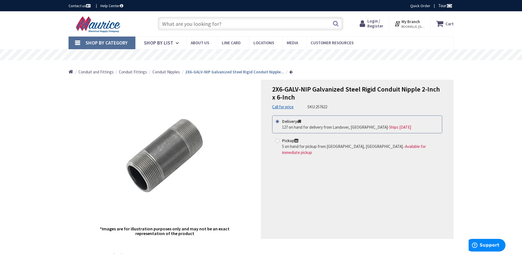
click at [204, 26] on input "text" at bounding box center [251, 24] width 186 height 14
paste input "GSTRUT G-584-OS-1 14GA STRUT SLOTTED 1-5/8" X 1-5/8" X 10' PRE GAL MADE IN USA …"
type input "GSTRUT G-584-OS-1 14GA STRUT SLOTTED 1-5/8" X 1-5/8" X 10' PRE GAL MADE IN USA …"
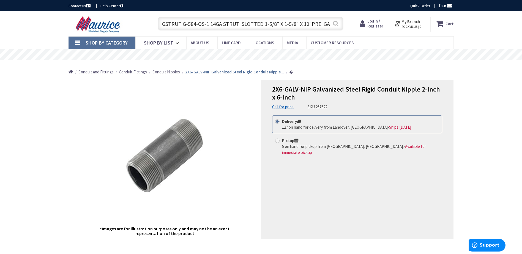
click at [339, 23] on button "Search" at bounding box center [335, 23] width 7 height 12
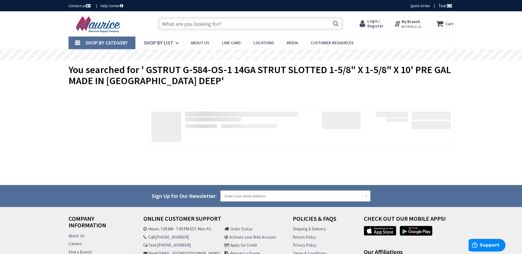
click at [189, 25] on input "text" at bounding box center [251, 24] width 186 height 14
paste input "GSTRUT G-584-OS-1"
type input "GSTRUT G-584-OS-1"
click at [337, 24] on button "Search" at bounding box center [335, 23] width 7 height 12
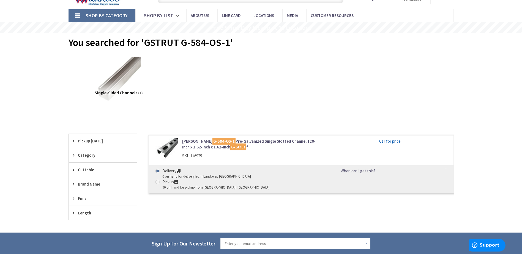
scroll to position [28, 0]
click at [213, 142] on mark "G-584-OS-1" at bounding box center [224, 141] width 23 height 7
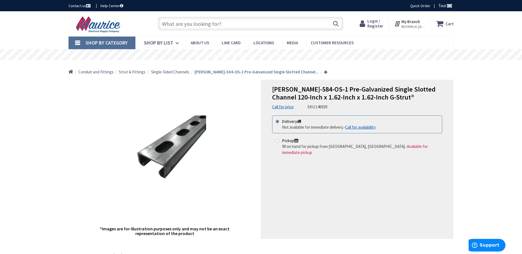
click at [216, 23] on input "text" at bounding box center [251, 24] width 186 height 14
drag, startPoint x: 216, startPoint y: 23, endPoint x: 199, endPoint y: 25, distance: 16.7
click at [199, 25] on input "text" at bounding box center [251, 24] width 186 height 14
click at [240, 23] on input "text" at bounding box center [251, 24] width 186 height 14
paste input "EMT 2" X 10'"
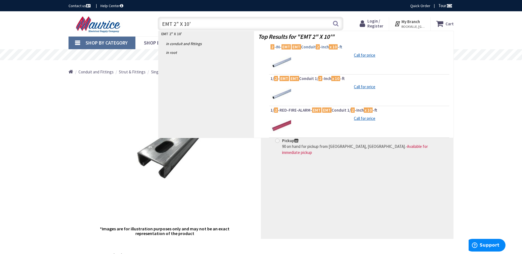
type input "EMT 2" X 10'"
click at [306, 47] on span "2 -IN- EMT EMT Conduit 2 -Inch x 10 -ft" at bounding box center [360, 47] width 178 height 6
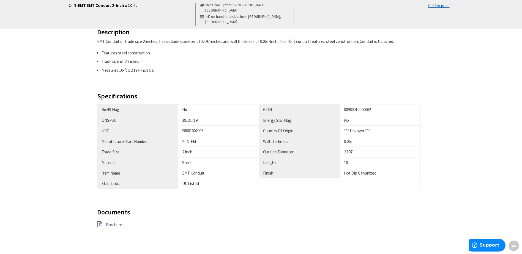
scroll to position [303, 0]
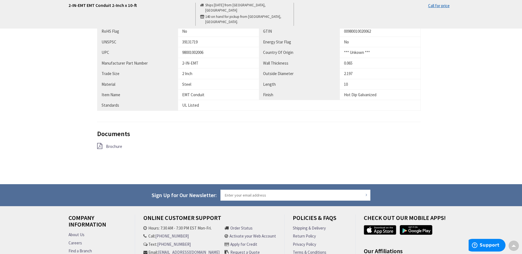
click at [190, 53] on div "98001002006" at bounding box center [218, 53] width 73 height 6
copy div "98001002006"
click at [199, 62] on div "2-IN-EMT" at bounding box center [218, 63] width 73 height 6
drag, startPoint x: 181, startPoint y: 64, endPoint x: 198, endPoint y: 63, distance: 16.2
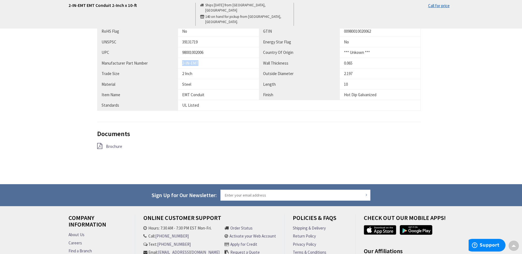
click at [198, 63] on td "2-IN-EMT" at bounding box center [218, 63] width 81 height 10
copy div "2-IN-EMT"
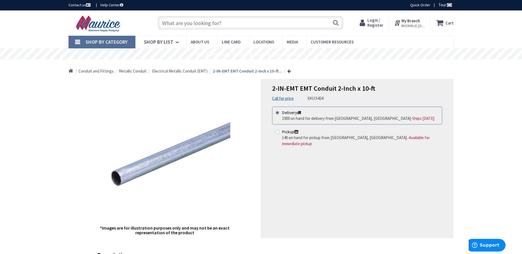
scroll to position [0, 0]
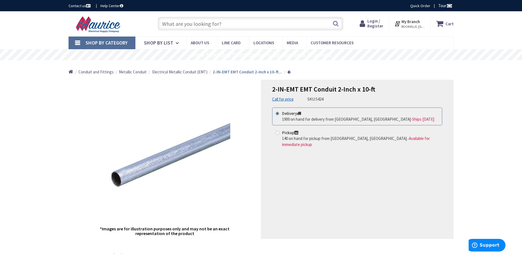
drag, startPoint x: 222, startPoint y: 25, endPoint x: 223, endPoint y: 20, distance: 5.9
click at [222, 24] on input "text" at bounding box center [251, 24] width 186 height 14
paste input "CH CHF230 30A 2P PLUG-IN 120/240V 10KIC W/TRIP INDICATING CIRCUIT BREAKER"
type input "CH CHF230 30A 2P PLUG-IN 120/240V 10KIC W/TRIP INDICATING CIRCUIT BREAKER"
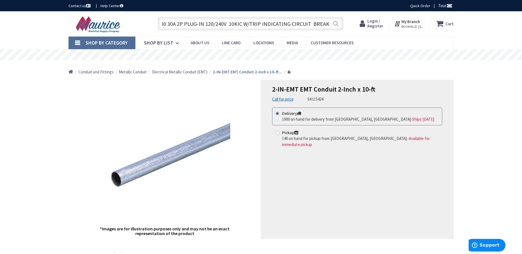
click at [336, 25] on button "Search" at bounding box center [335, 23] width 7 height 12
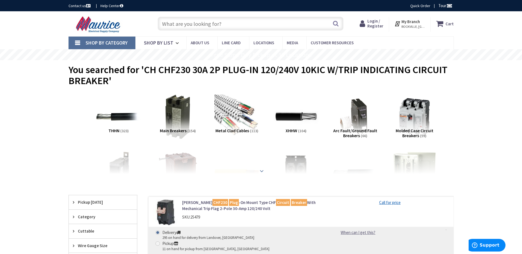
scroll to position [83, 0]
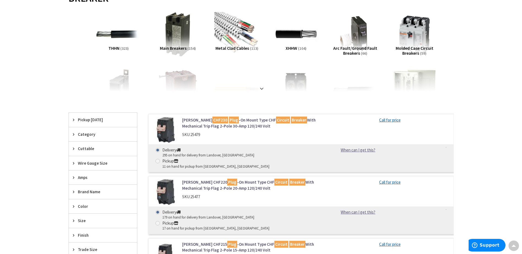
click at [213, 121] on mark "CHF230" at bounding box center [221, 120] width 16 height 7
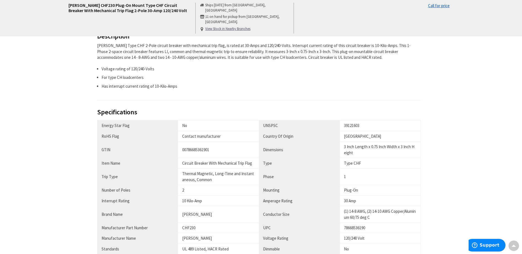
scroll to position [275, 0]
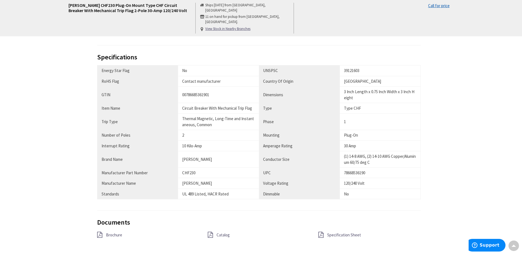
click at [355, 173] on div "78668536190" at bounding box center [380, 173] width 72 height 6
copy div "78668536190"
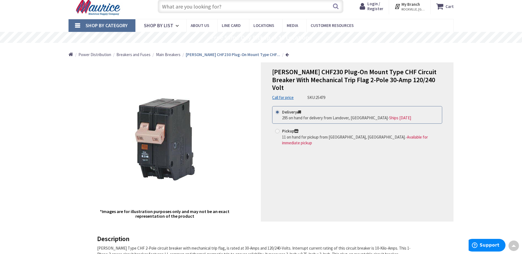
scroll to position [0, 0]
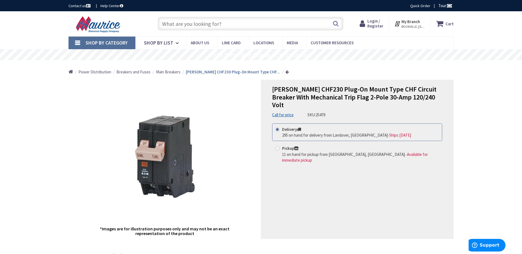
click at [240, 23] on input "text" at bounding box center [251, 24] width 186 height 14
paste input "SEPCO S1015"
type input "SEPCO S1015"
click at [335, 24] on button "Search" at bounding box center [335, 23] width 7 height 12
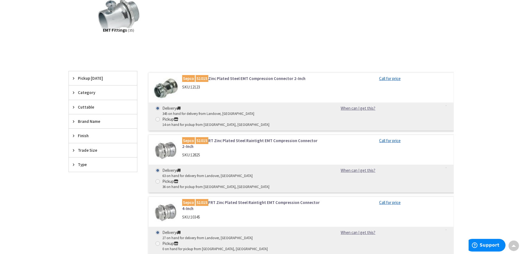
scroll to position [83, 0]
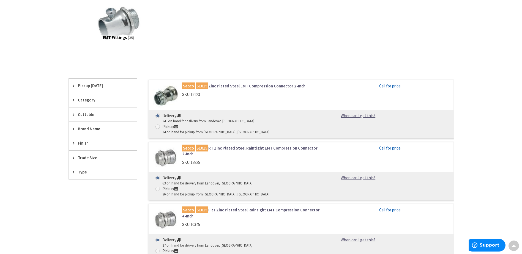
click at [263, 87] on link "Sepco S1015 Zinc Plated Steel EMT Compression Connector 2-Inch" at bounding box center [252, 86] width 140 height 6
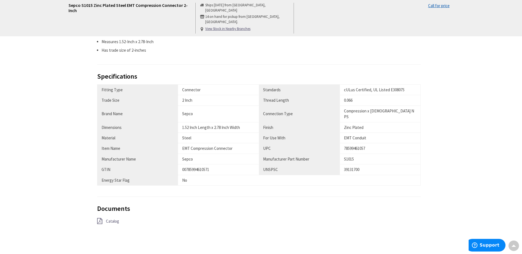
scroll to position [248, 0]
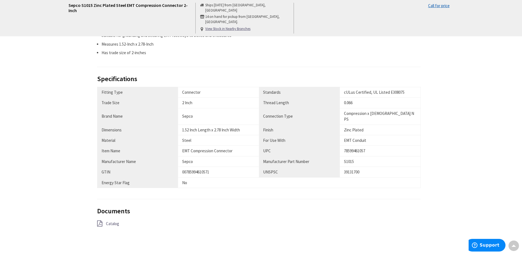
click at [357, 148] on div "78599461057" at bounding box center [380, 151] width 72 height 6
copy div "78599461057"
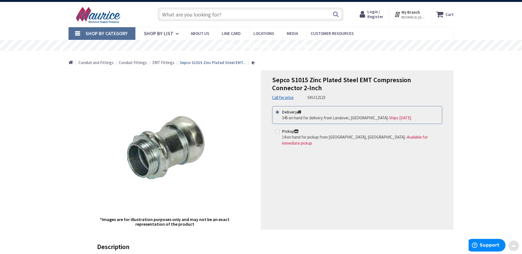
scroll to position [0, 0]
